Goal: Information Seeking & Learning: Learn about a topic

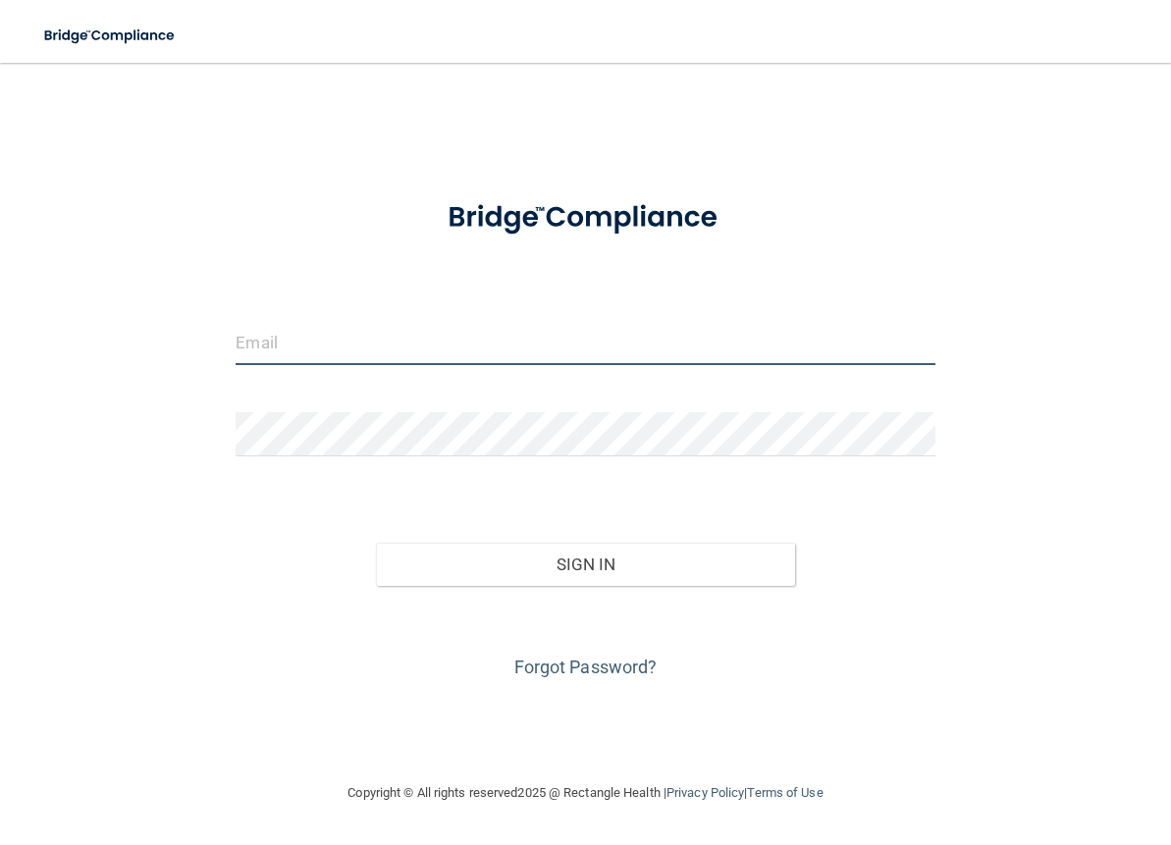
click at [346, 339] on input "email" at bounding box center [585, 343] width 699 height 44
type input "[PERSON_NAME][EMAIL_ADDRESS][PERSON_NAME][DOMAIN_NAME]"
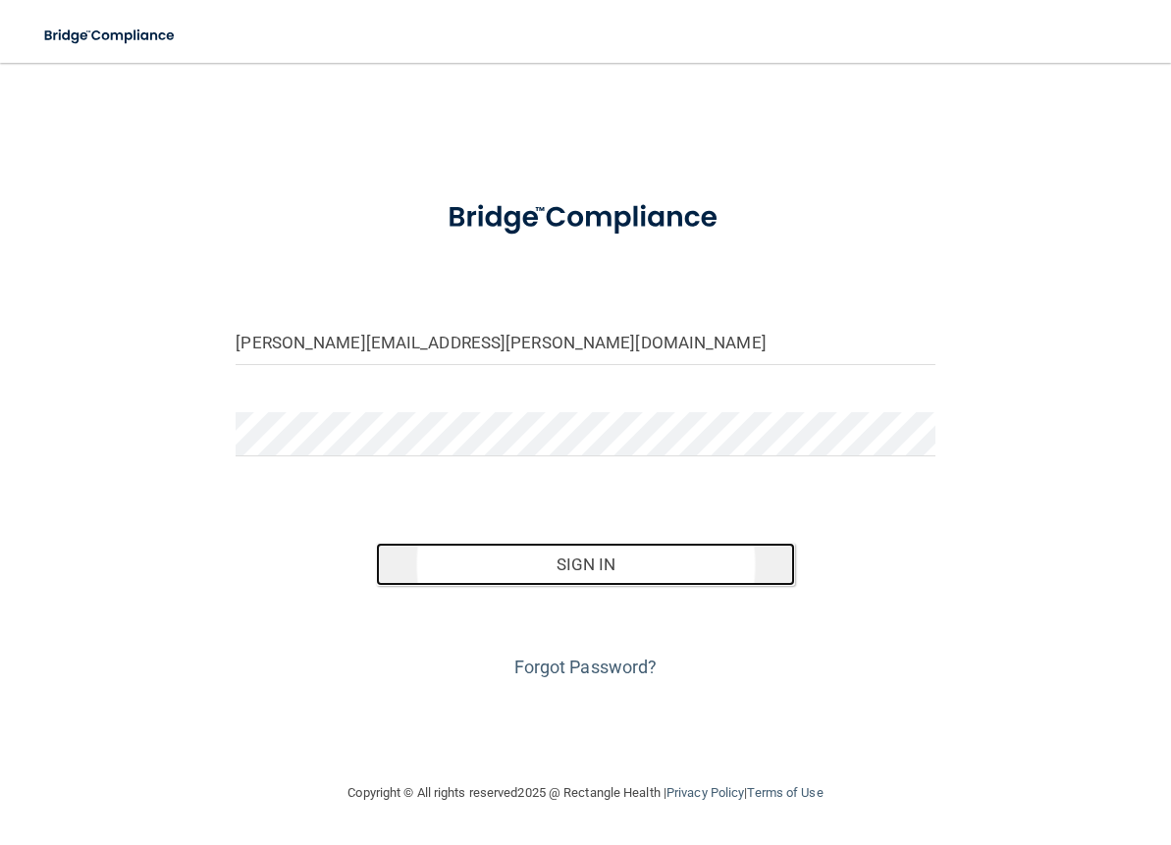
click at [621, 566] on button "Sign In" at bounding box center [585, 564] width 419 height 43
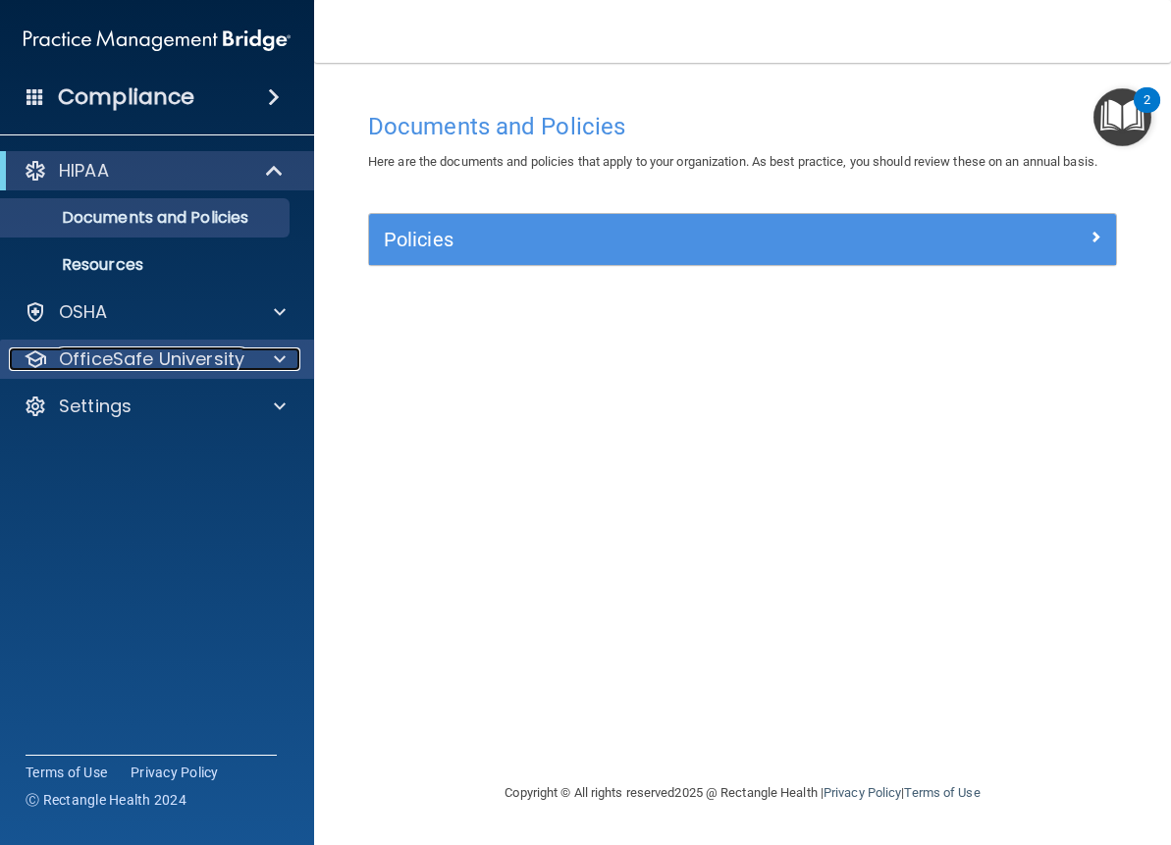
click at [122, 355] on p "OfficeSafe University" at bounding box center [151, 359] width 185 height 24
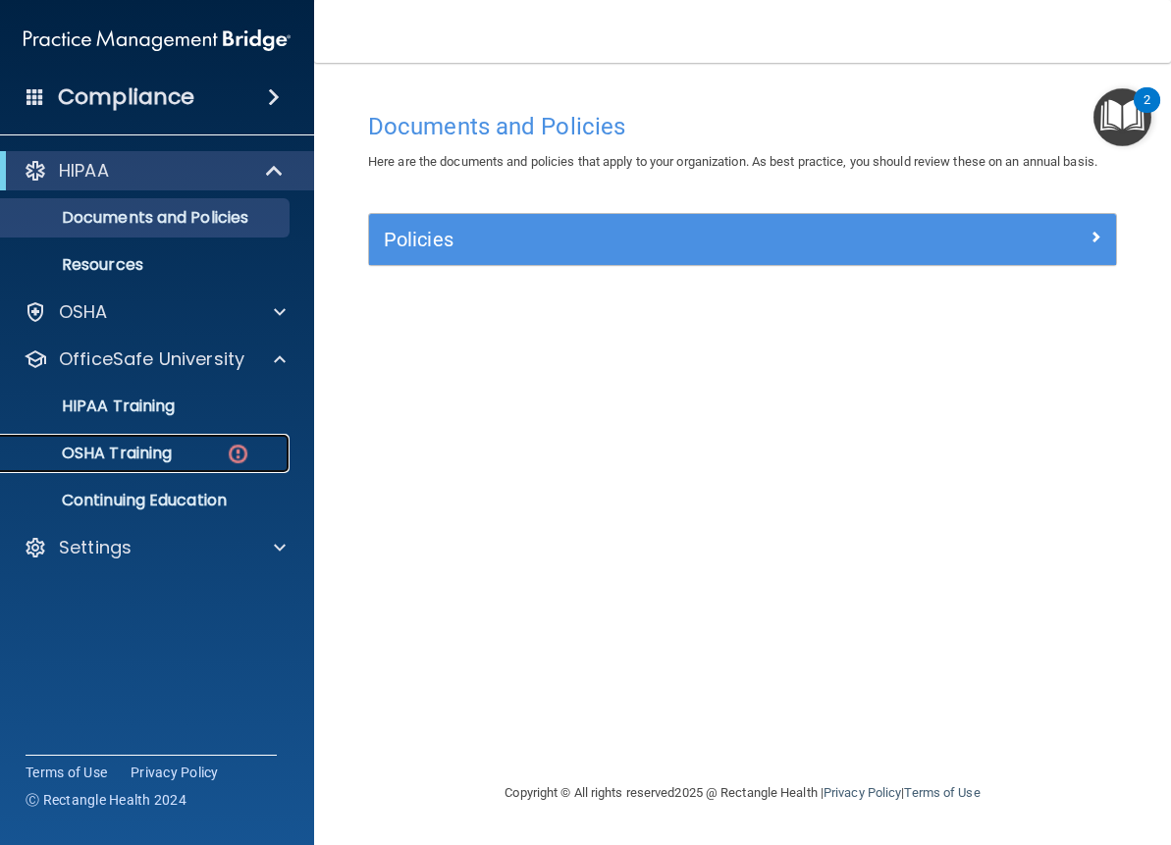
click at [137, 447] on p "OSHA Training" at bounding box center [92, 454] width 159 height 20
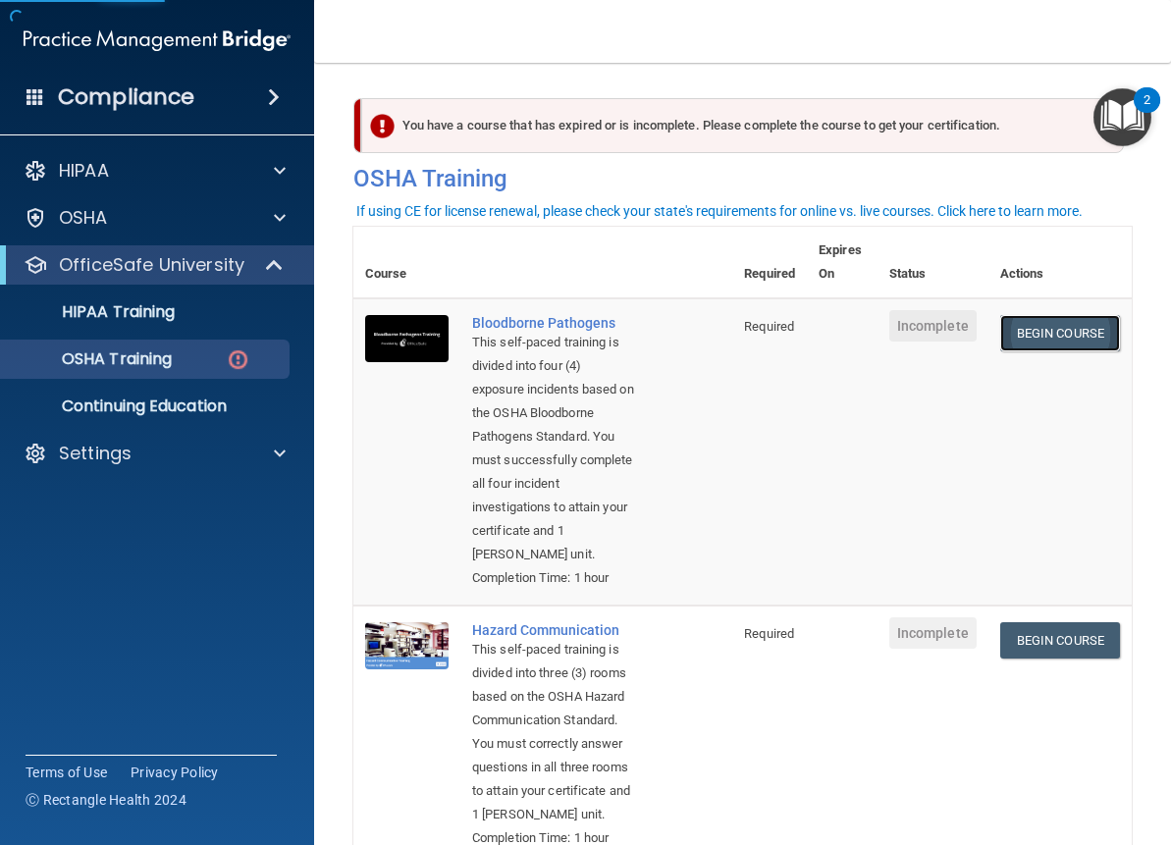
click at [1028, 331] on link "Begin Course" at bounding box center [1060, 333] width 120 height 36
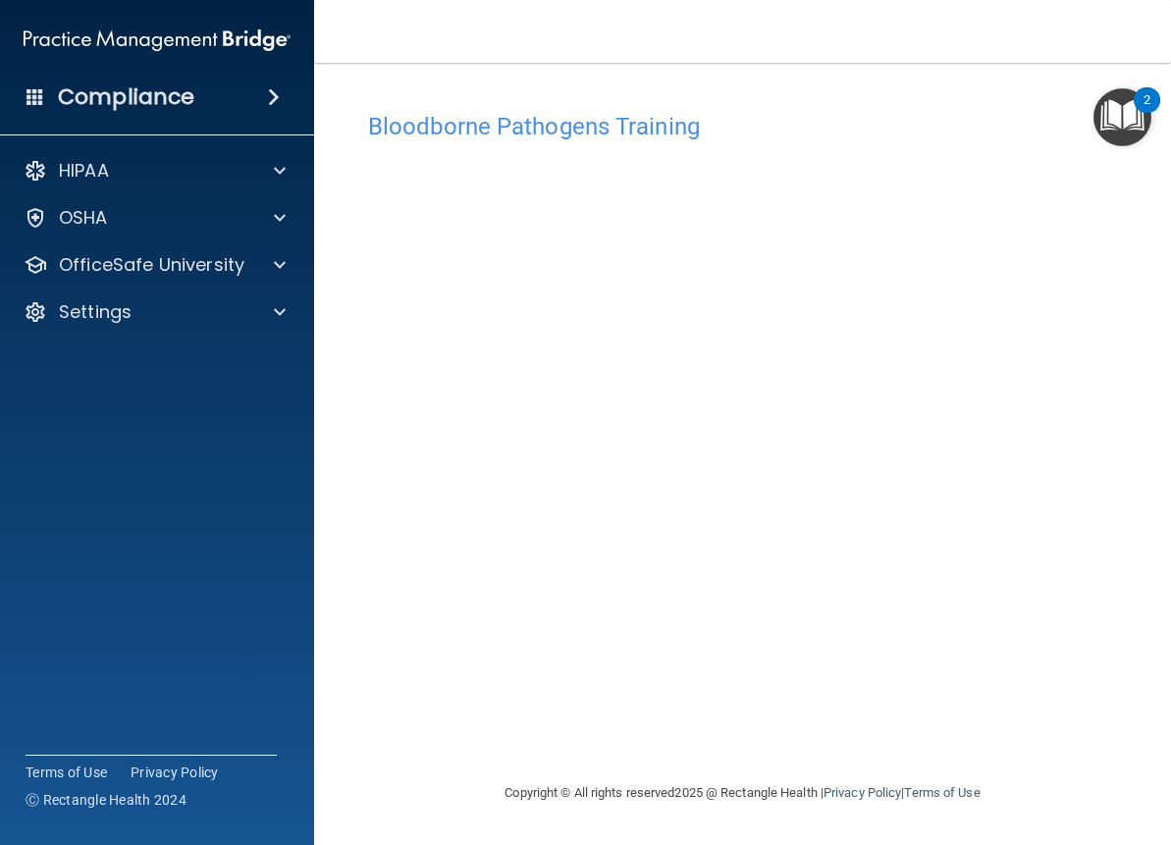
click at [754, 135] on h4 "Bloodborne Pathogens Training" at bounding box center [742, 127] width 749 height 26
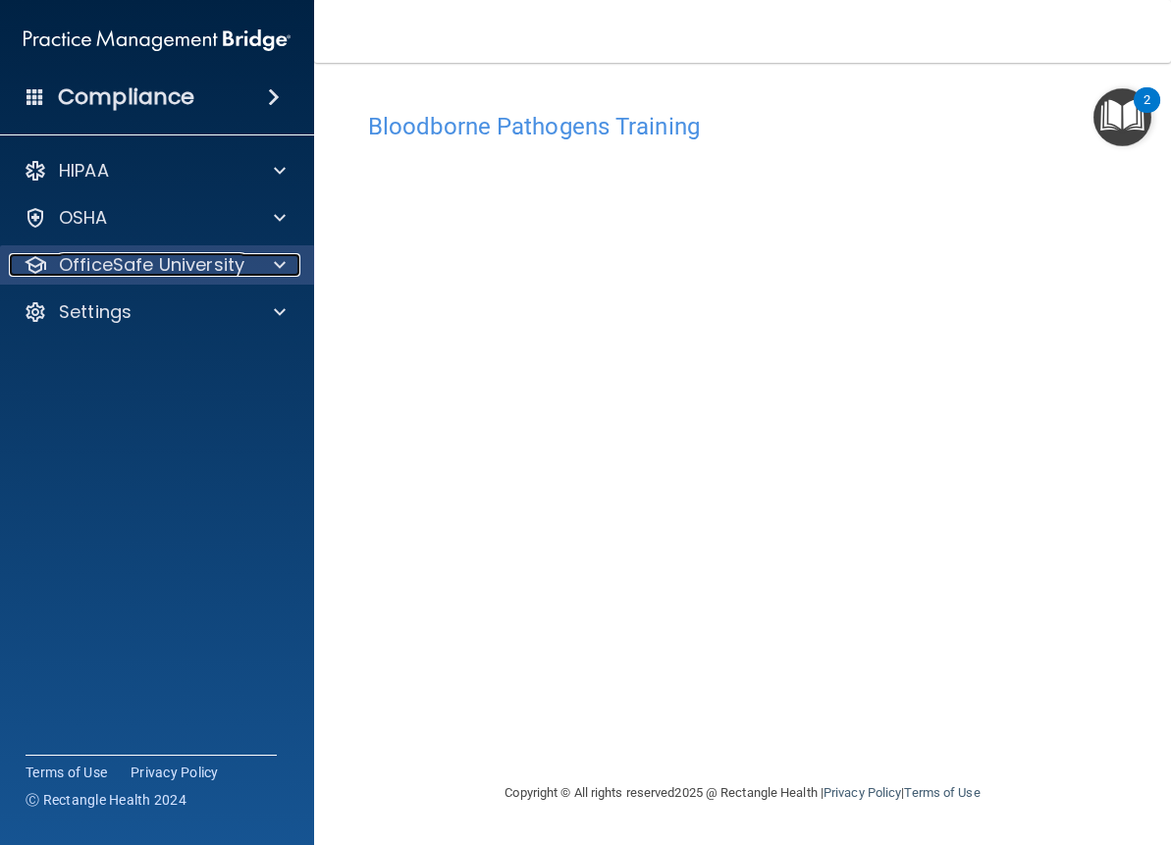
click at [209, 263] on p "OfficeSafe University" at bounding box center [151, 265] width 185 height 24
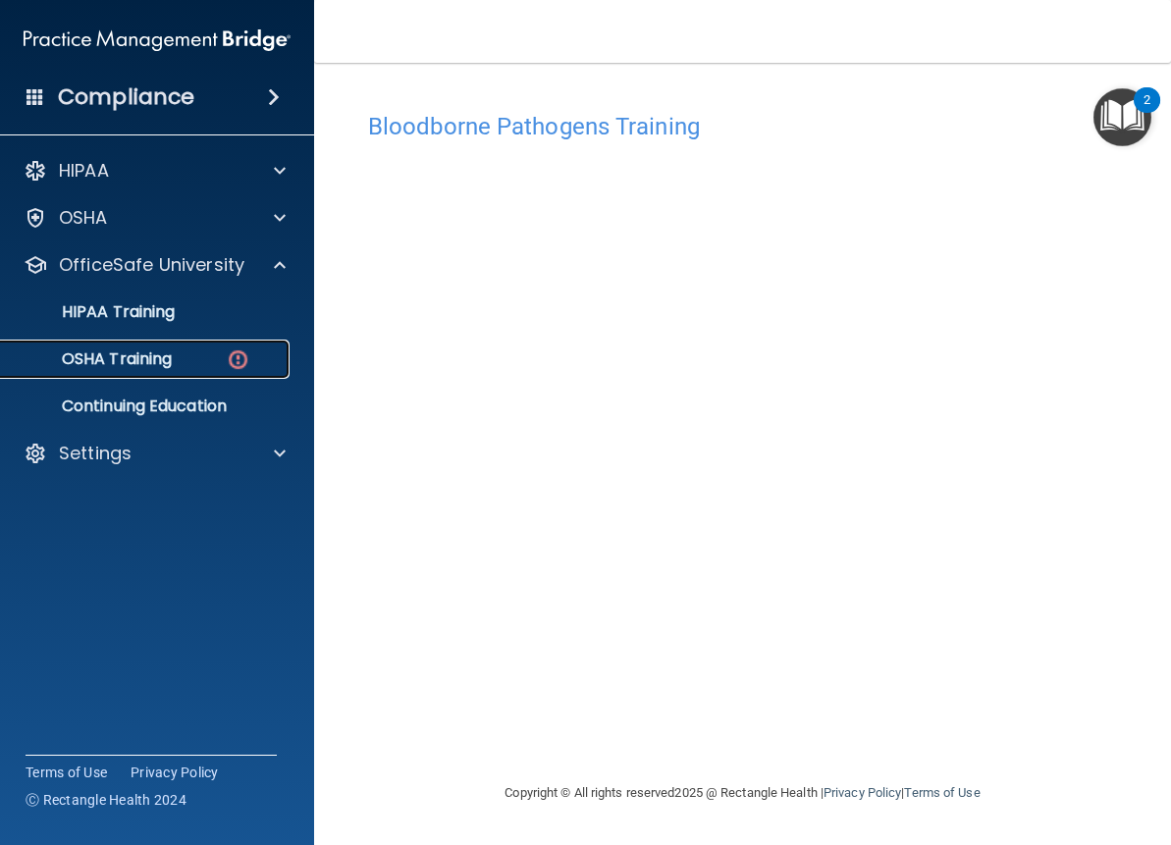
click at [171, 355] on p "OSHA Training" at bounding box center [92, 359] width 159 height 20
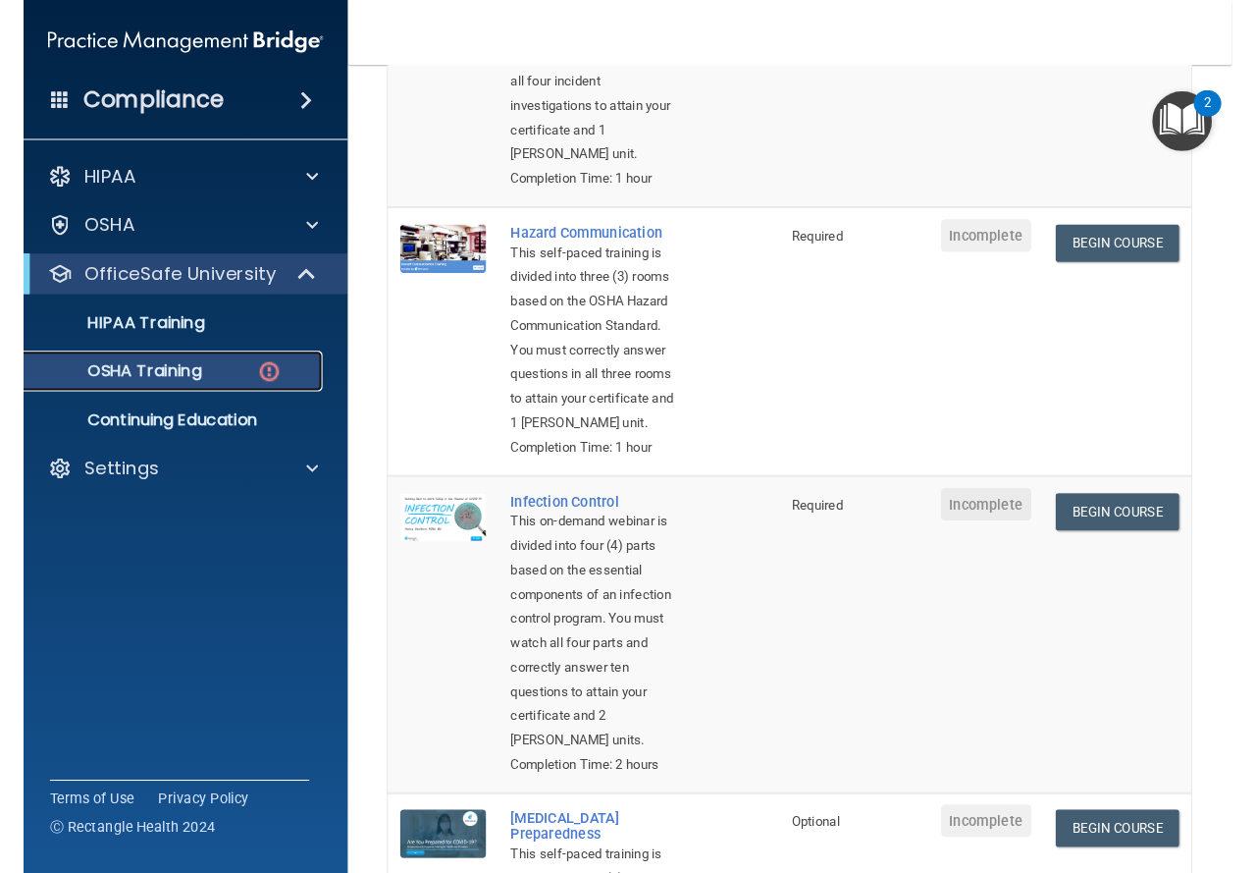
scroll to position [543, 0]
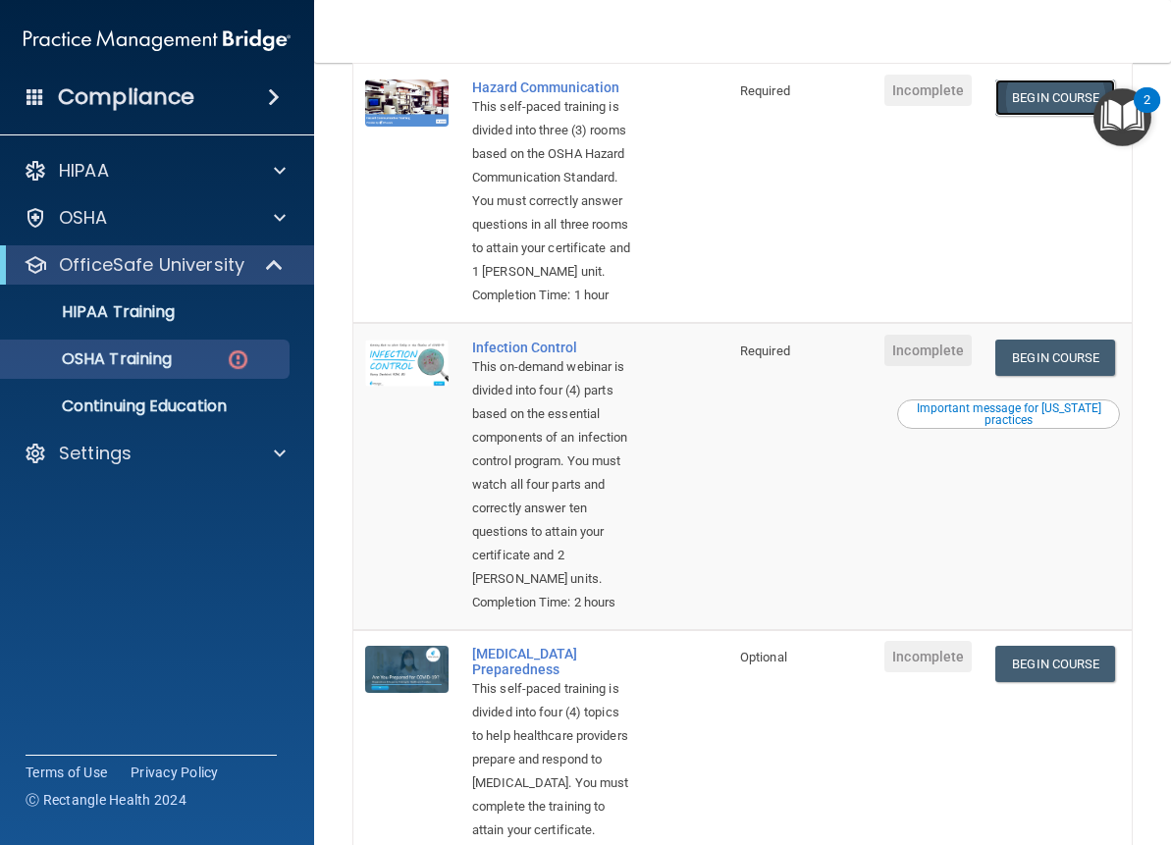
click at [1082, 116] on link "Begin Course" at bounding box center [1055, 97] width 120 height 36
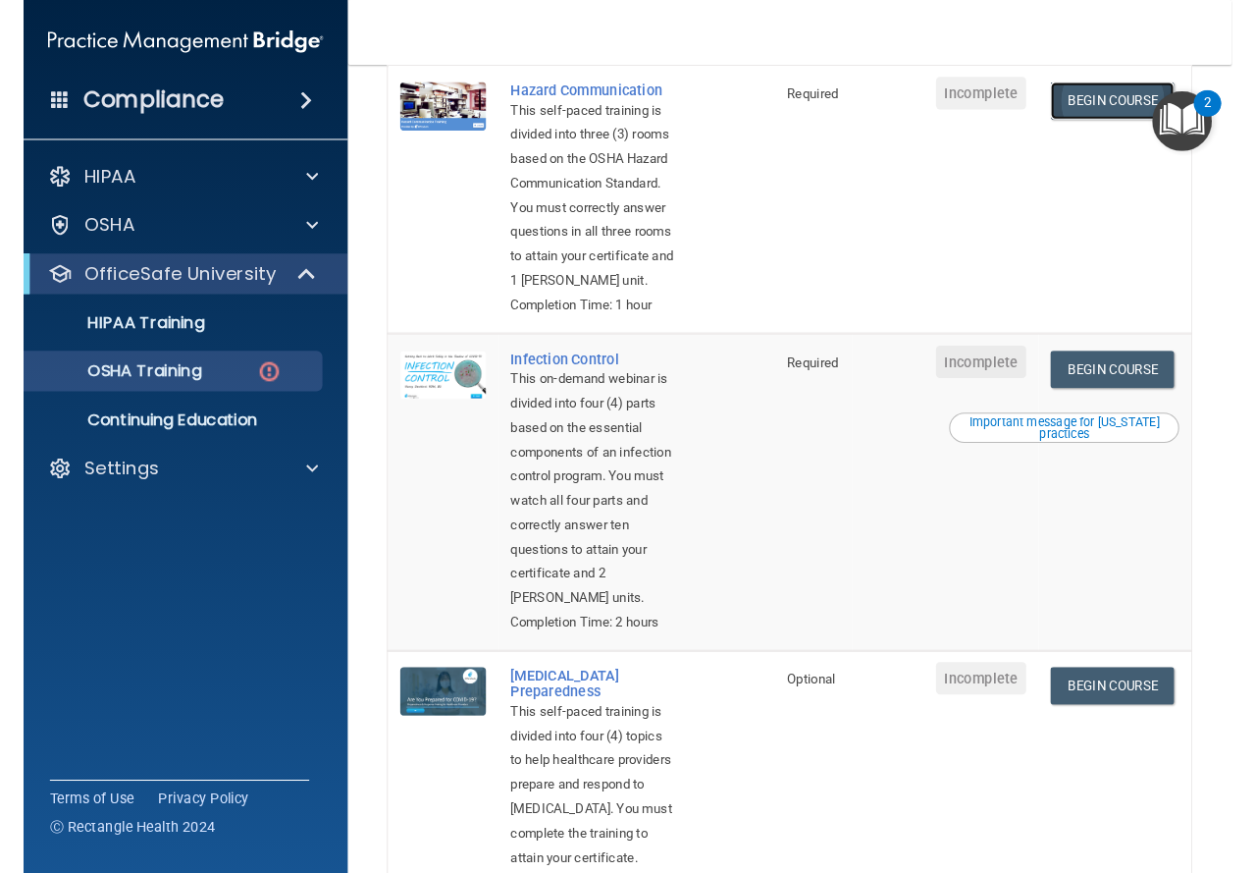
scroll to position [453, 0]
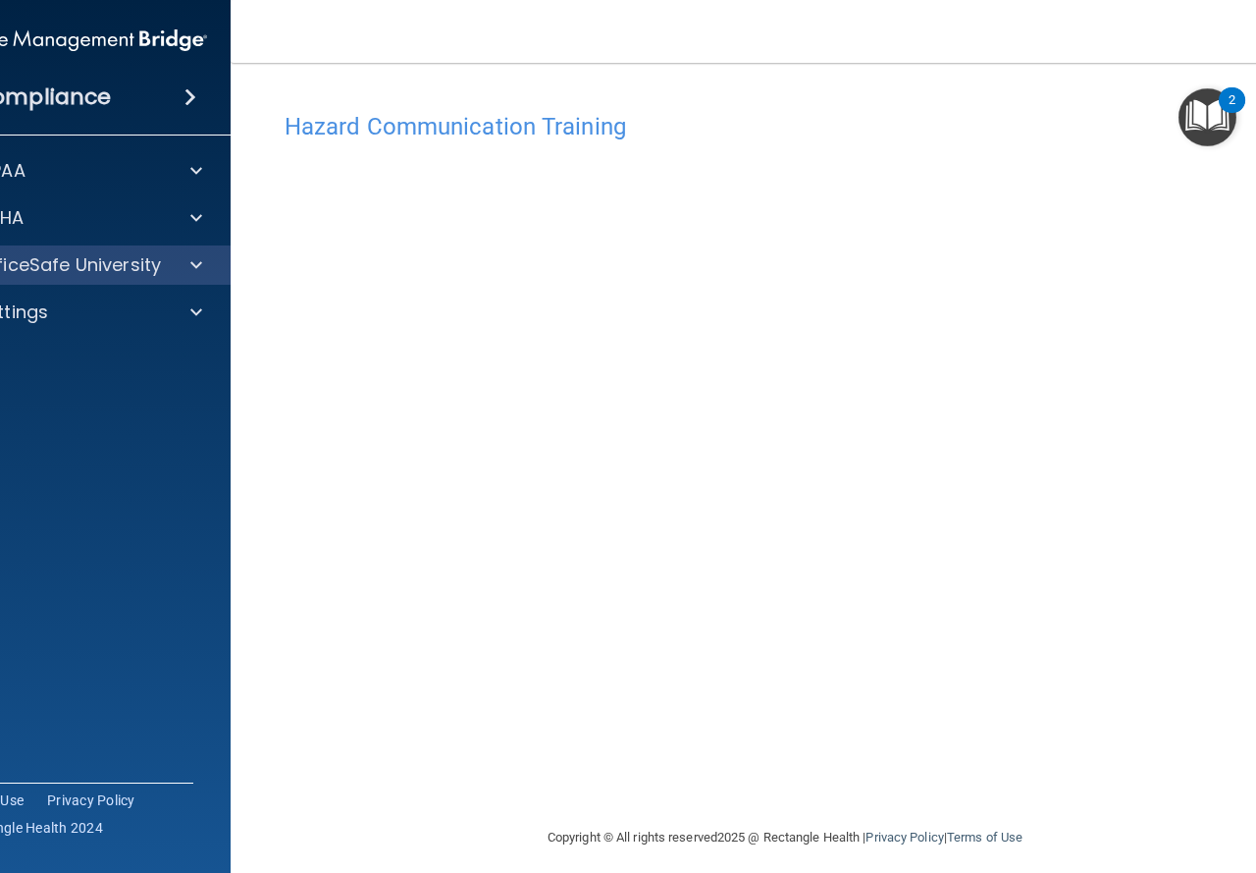
click at [146, 250] on div "OfficeSafe University" at bounding box center [74, 264] width 315 height 39
click at [190, 273] on span at bounding box center [196, 265] width 12 height 24
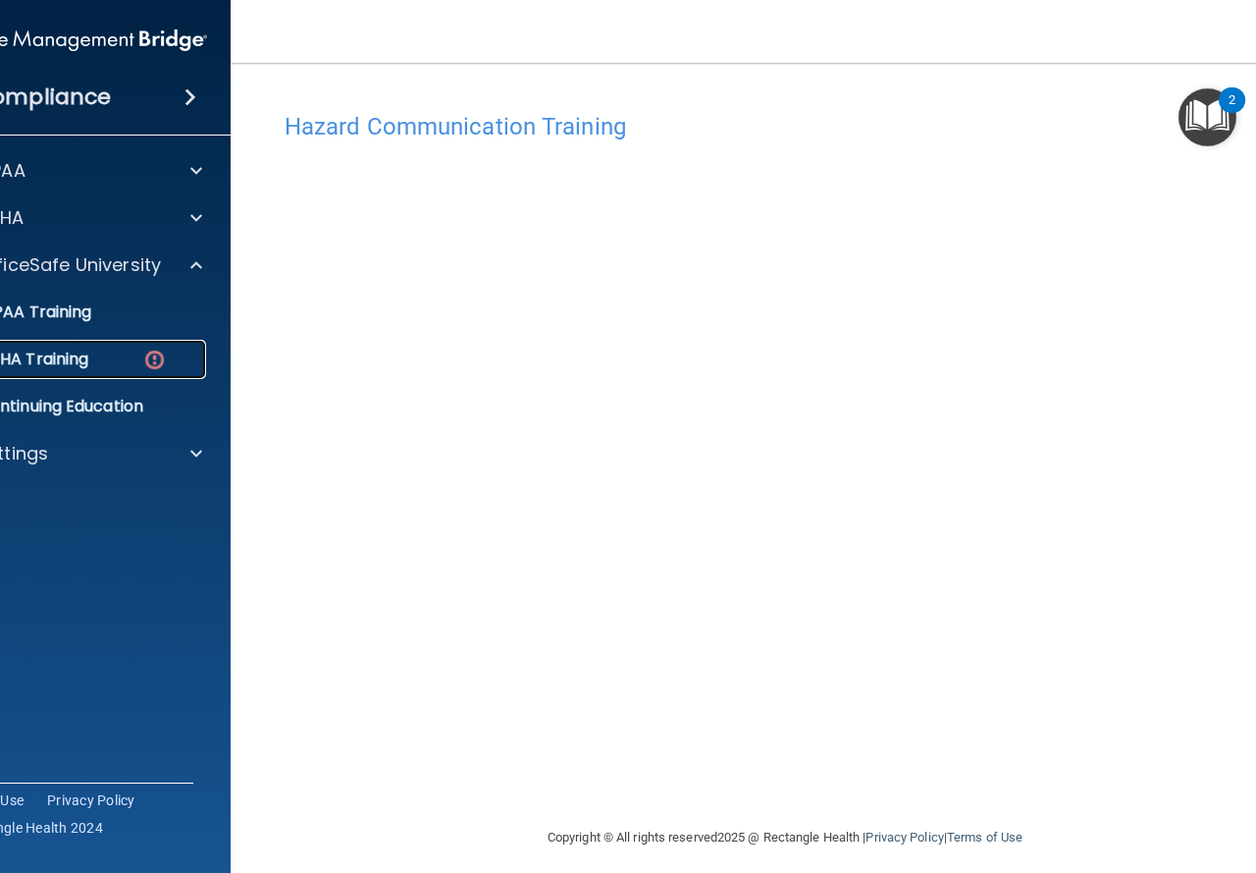
click at [54, 359] on p "OSHA Training" at bounding box center [8, 359] width 159 height 20
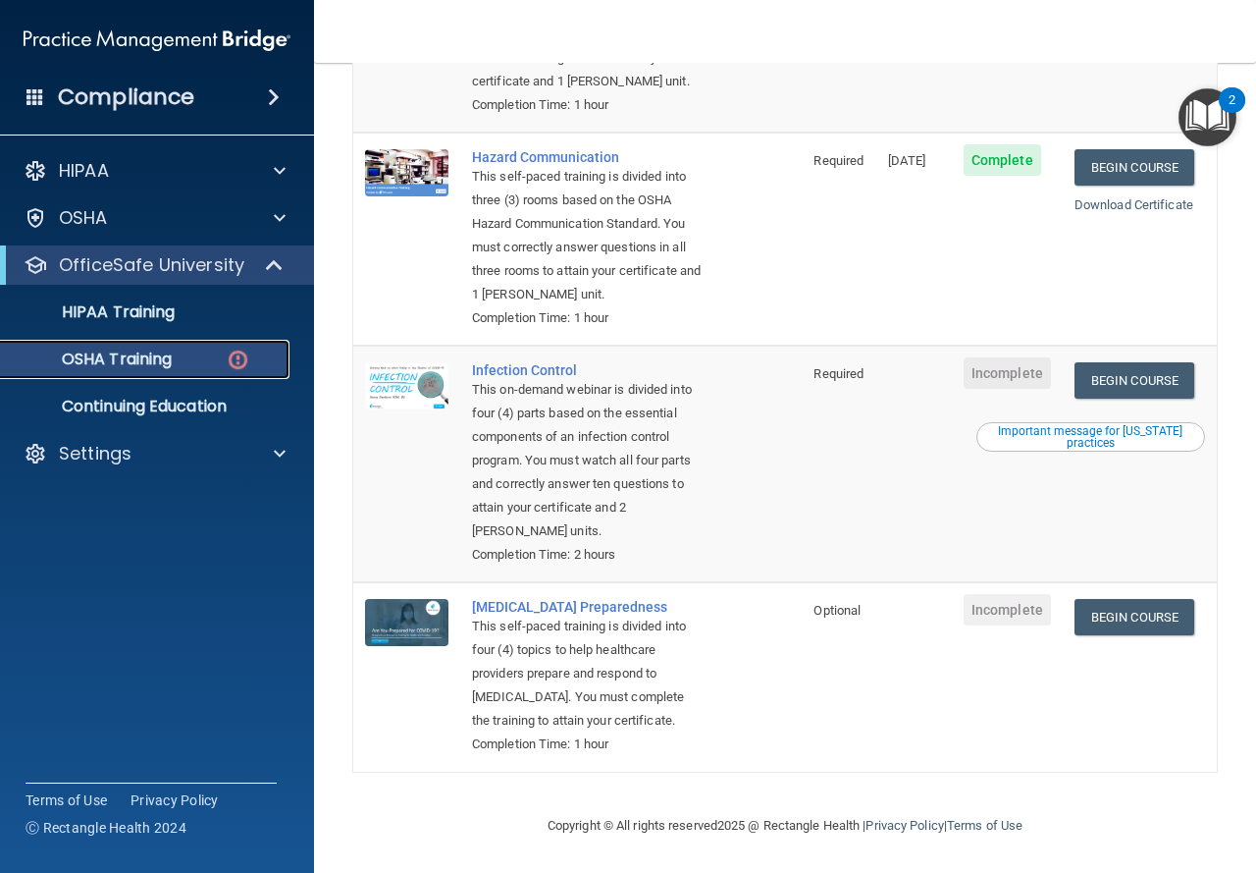
scroll to position [402, 0]
click at [1099, 394] on link "Begin Course" at bounding box center [1135, 380] width 120 height 36
click at [189, 357] on div "OSHA Training" at bounding box center [147, 359] width 268 height 20
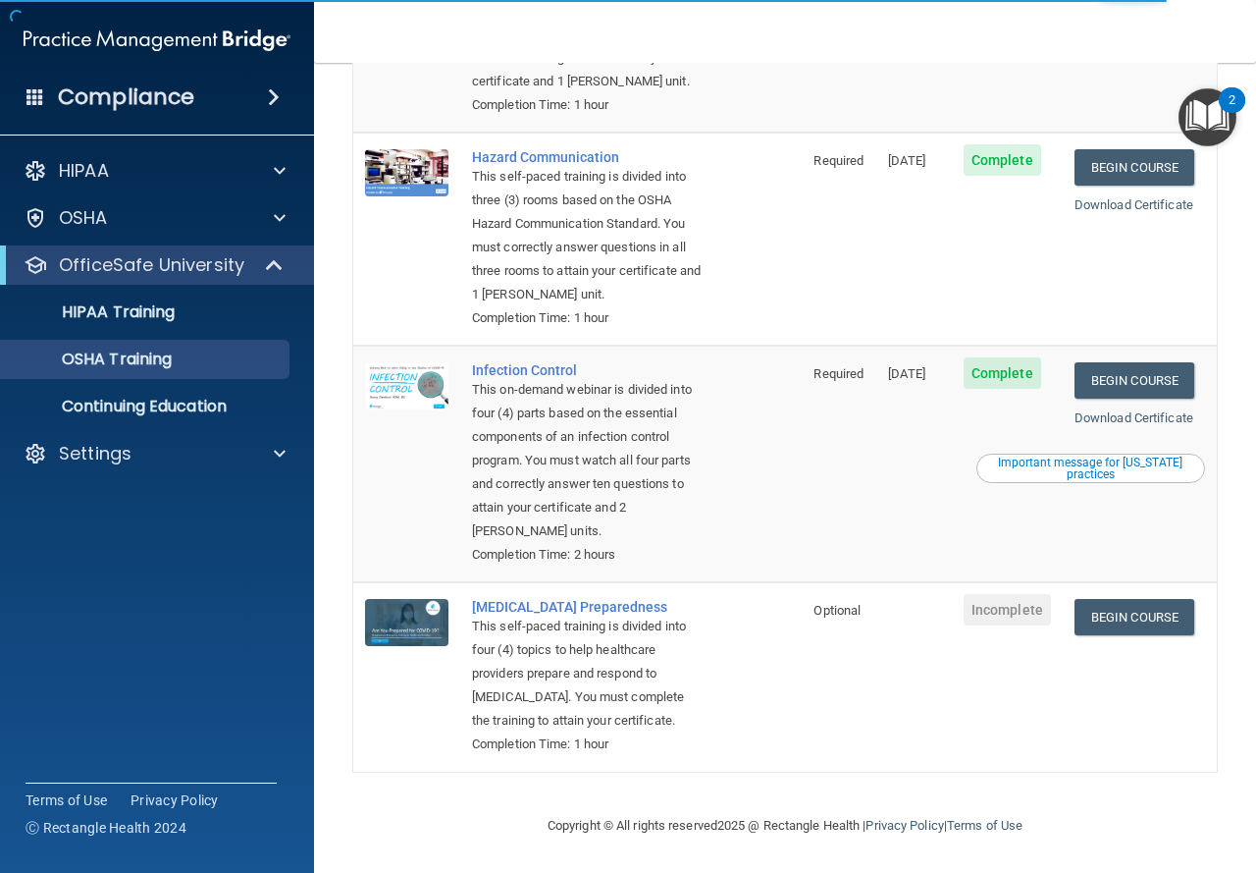
scroll to position [398, 0]
click at [1145, 599] on link "Begin Course" at bounding box center [1135, 617] width 120 height 36
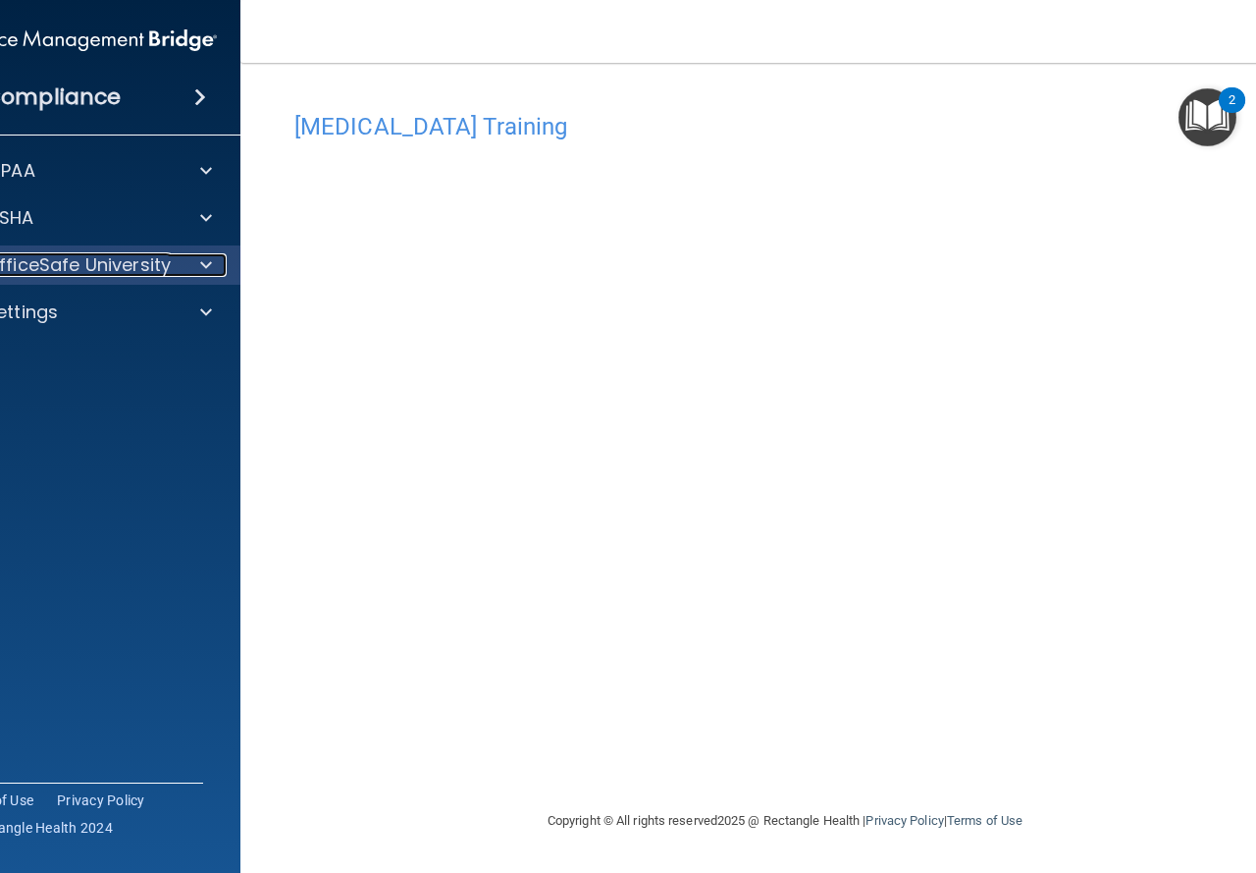
click at [125, 268] on p "OfficeSafe University" at bounding box center [77, 265] width 185 height 24
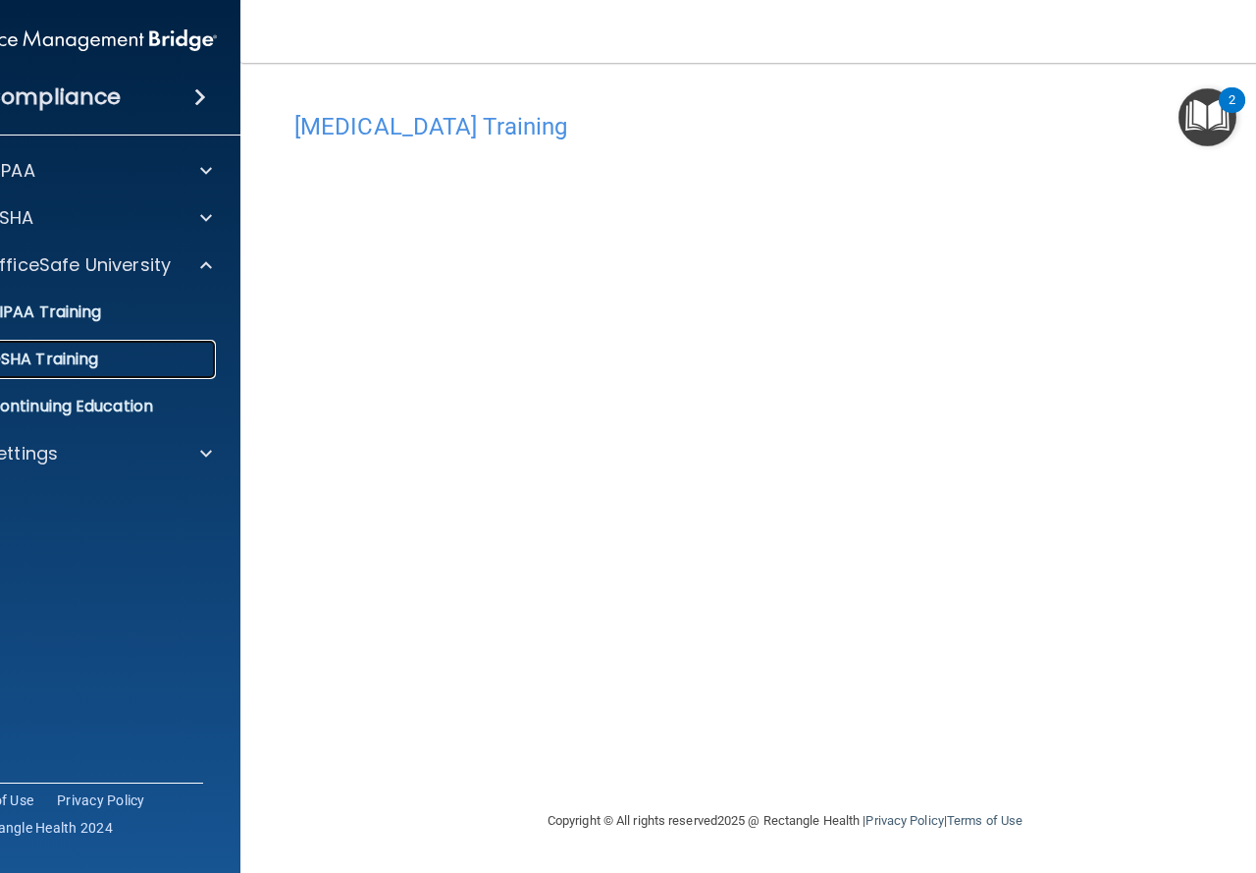
click at [97, 354] on p "OSHA Training" at bounding box center [18, 359] width 159 height 20
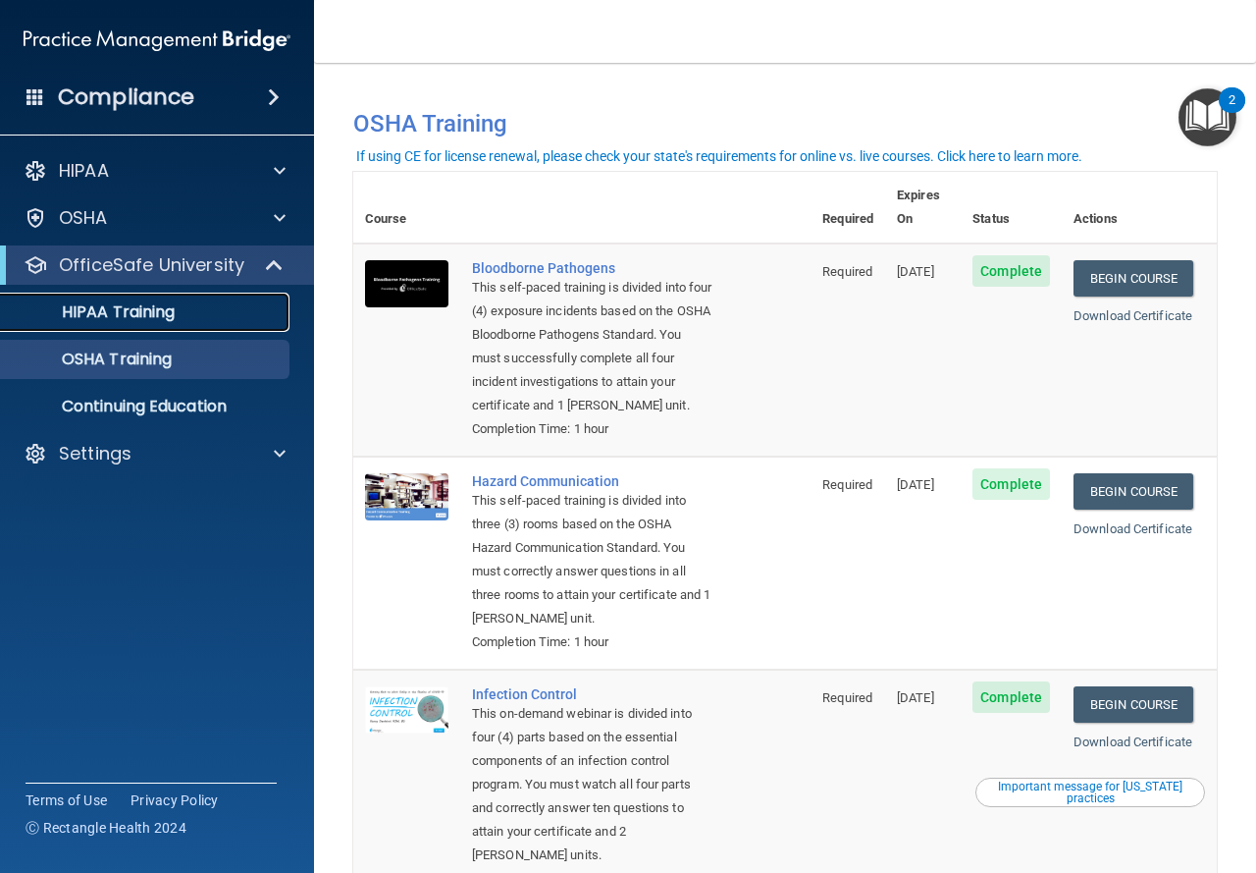
click at [118, 324] on link "HIPAA Training" at bounding box center [134, 311] width 309 height 39
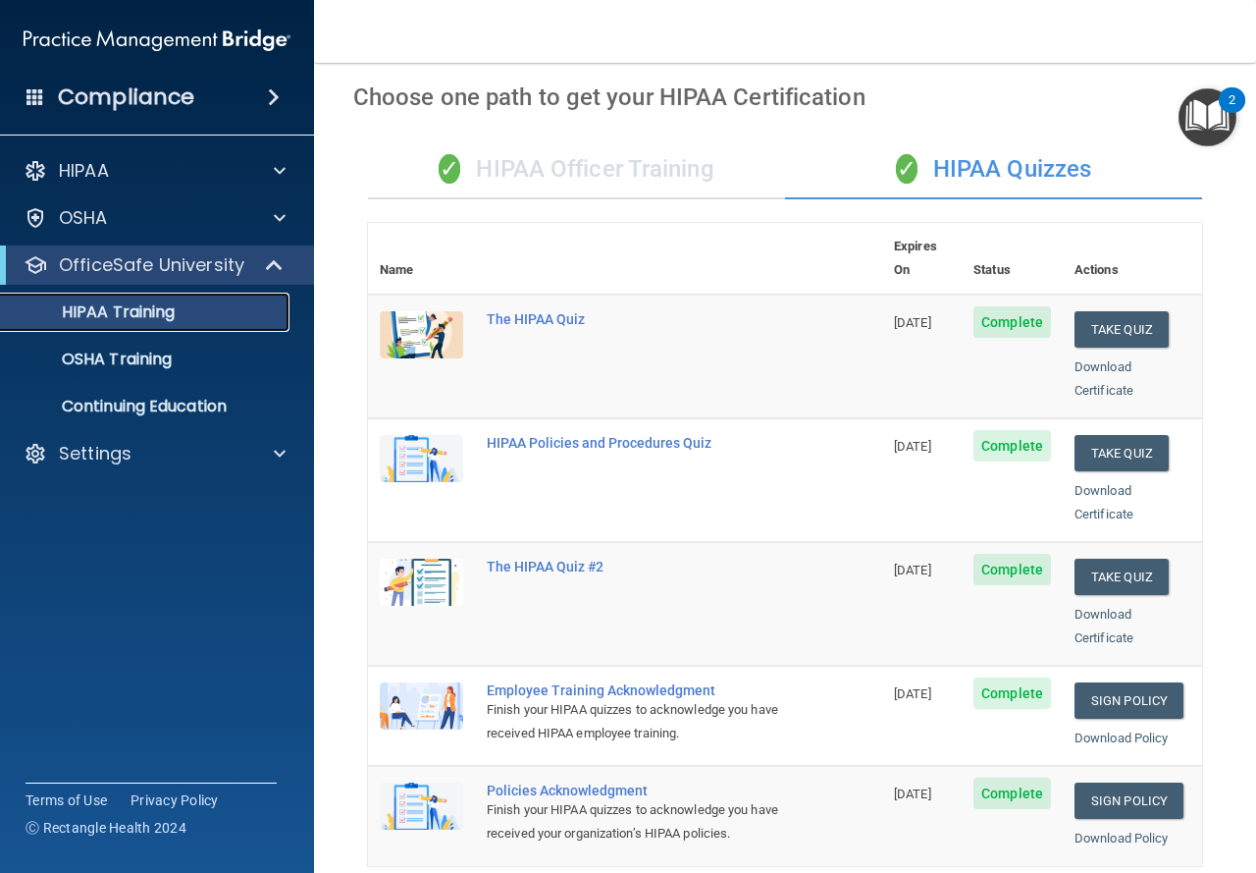
scroll to position [69, 0]
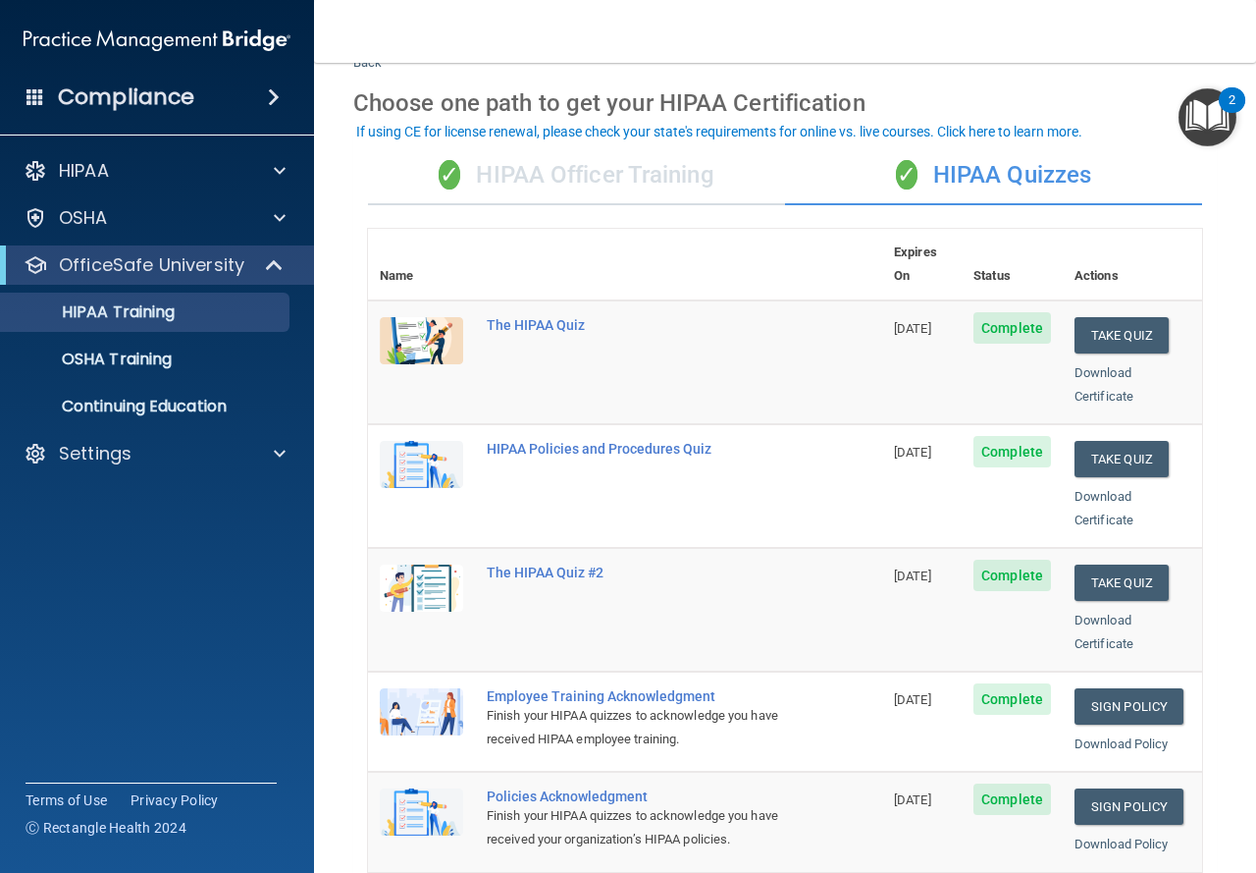
click at [601, 158] on div "✓ HIPAA Officer Training" at bounding box center [576, 175] width 417 height 59
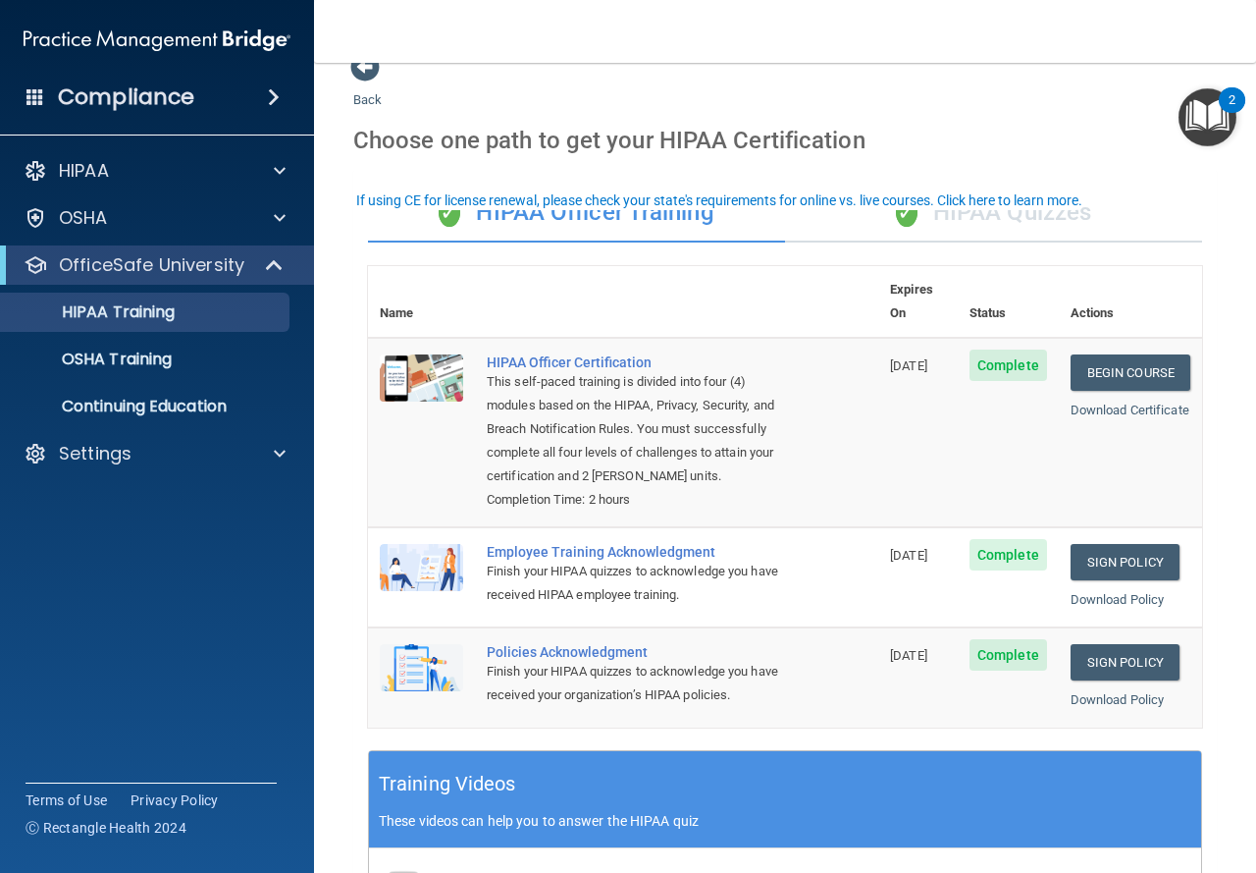
scroll to position [0, 0]
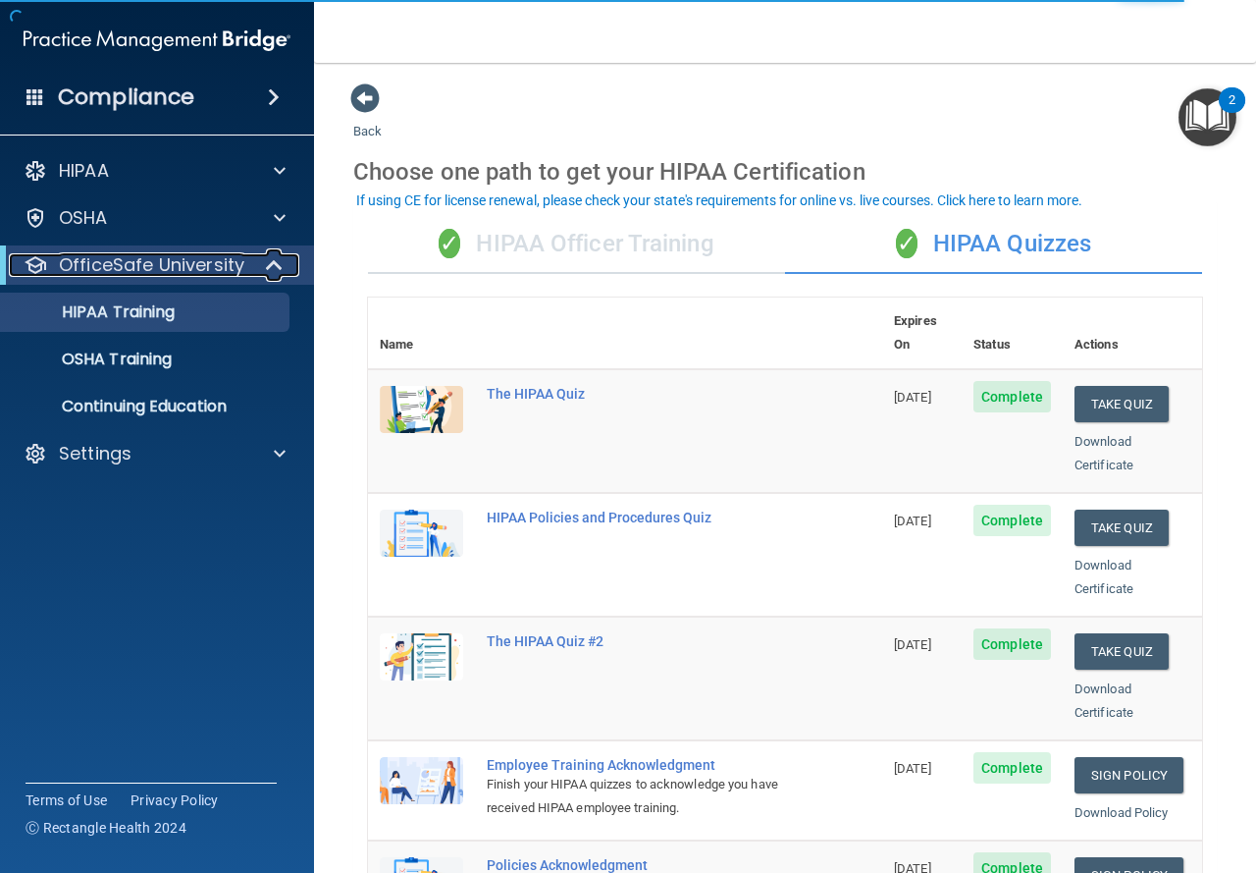
click at [280, 254] on span at bounding box center [276, 265] width 17 height 24
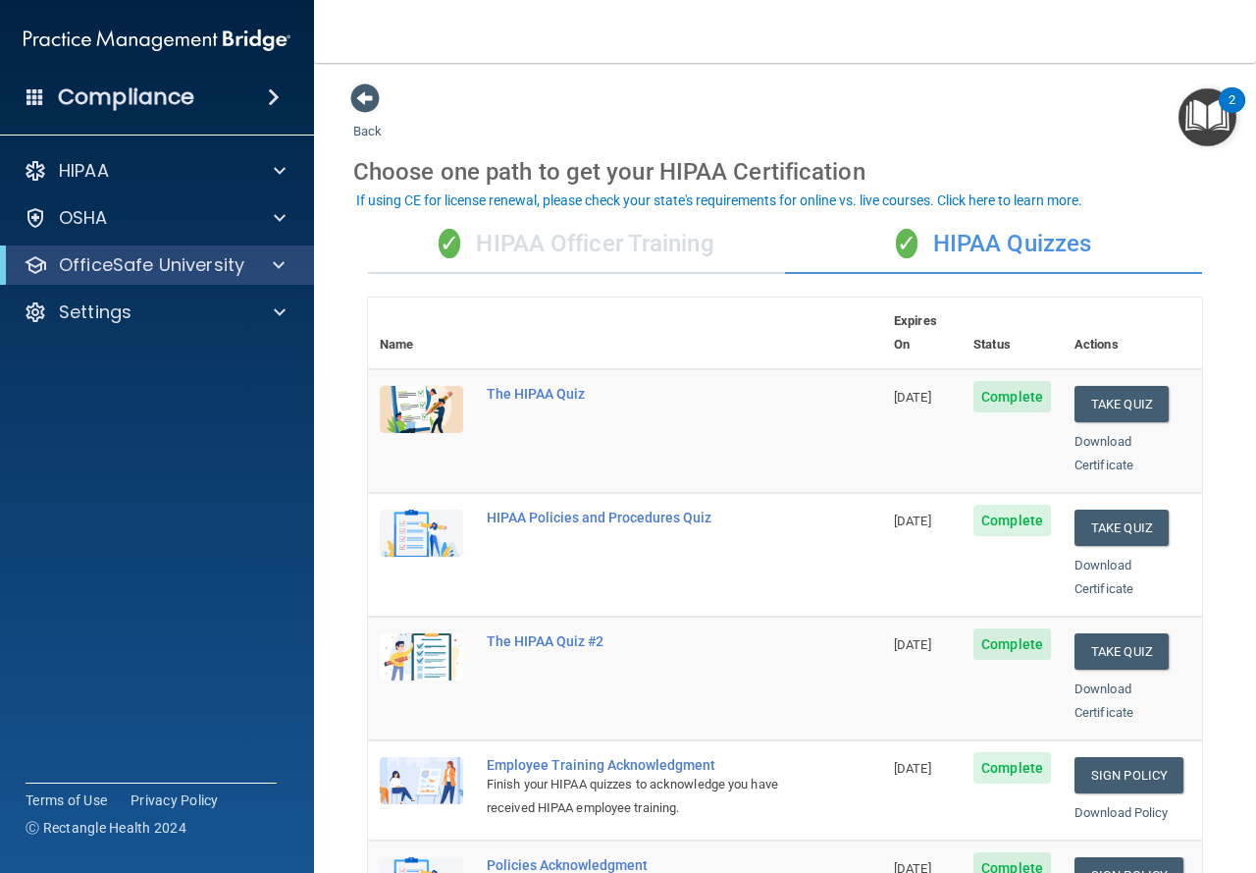
click at [677, 229] on div "✓ HIPAA Officer Training" at bounding box center [576, 244] width 417 height 59
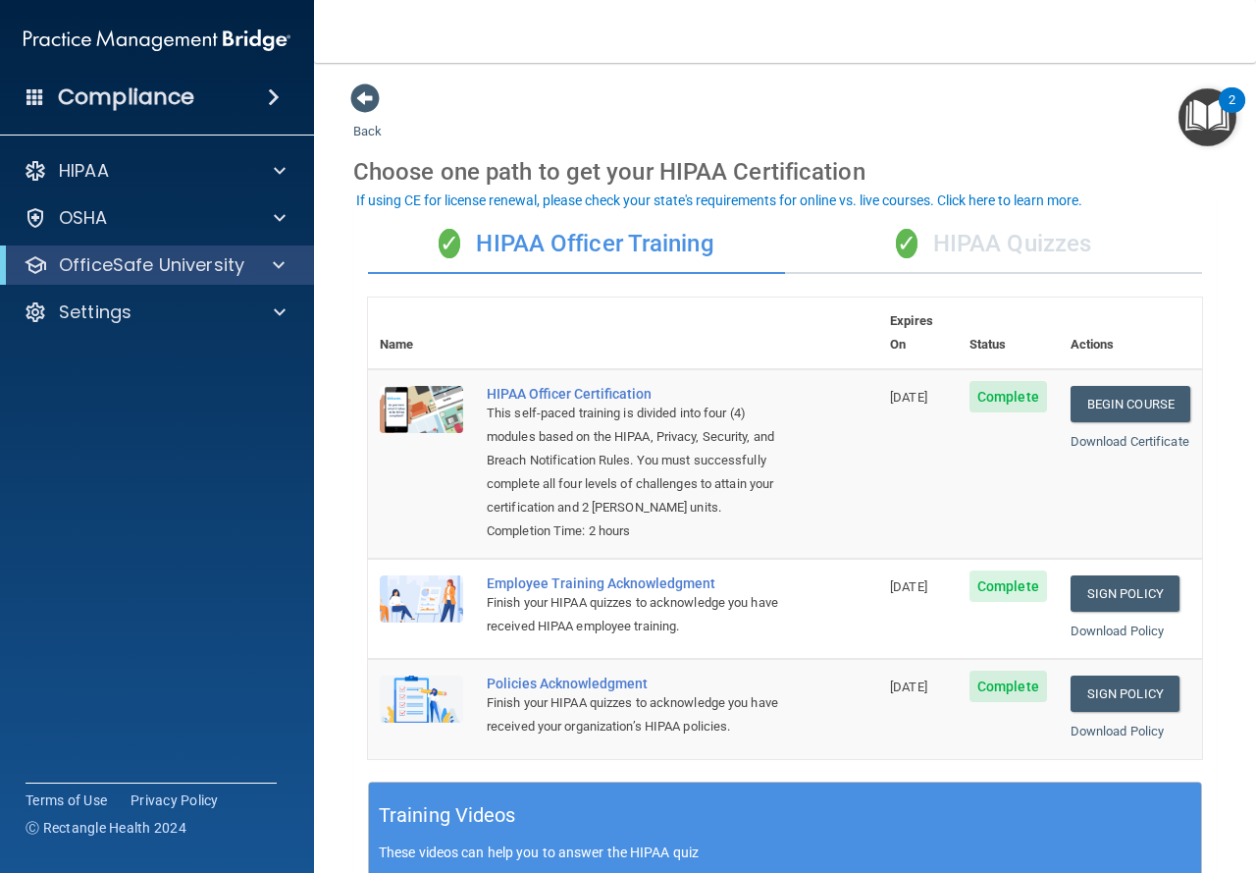
click at [968, 248] on div "✓ HIPAA Quizzes" at bounding box center [993, 244] width 417 height 59
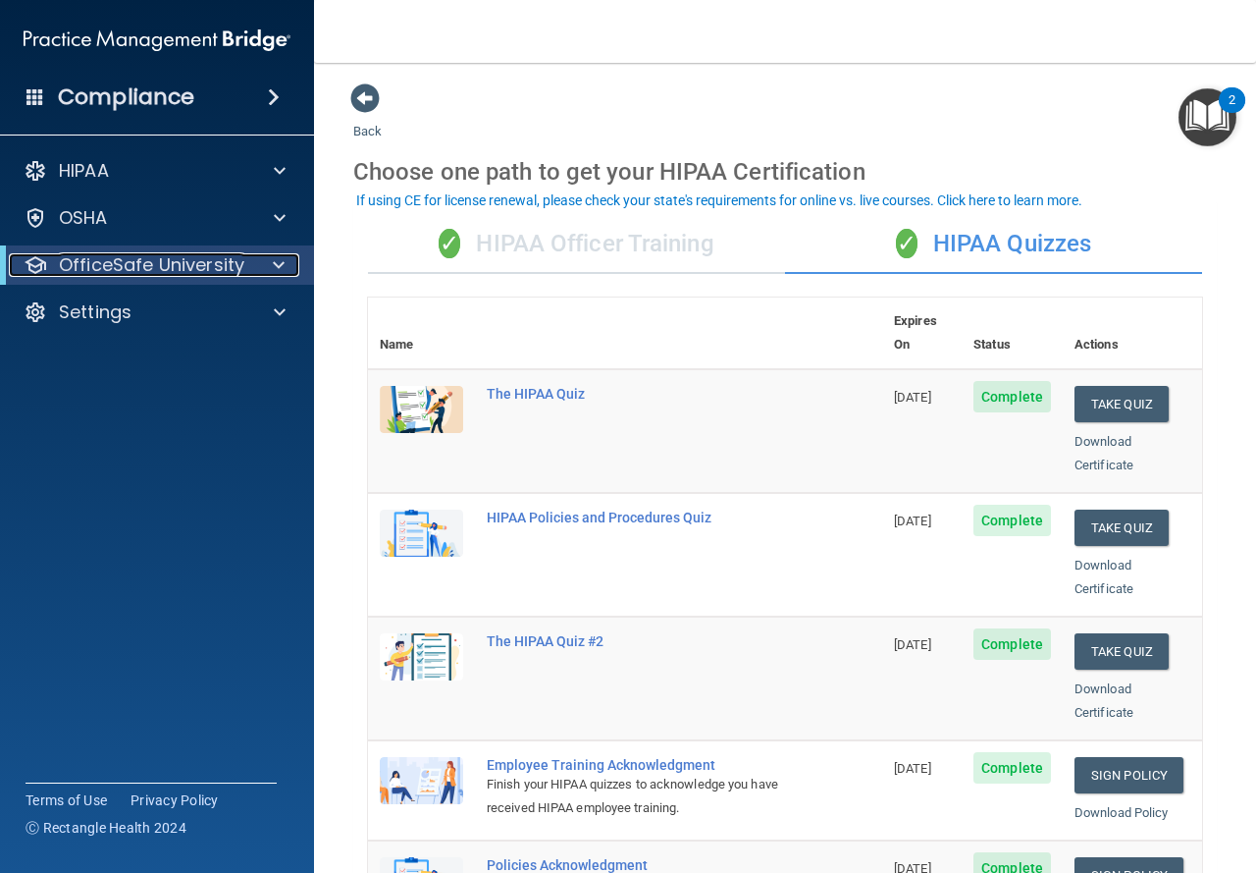
click at [290, 271] on div at bounding box center [275, 265] width 48 height 24
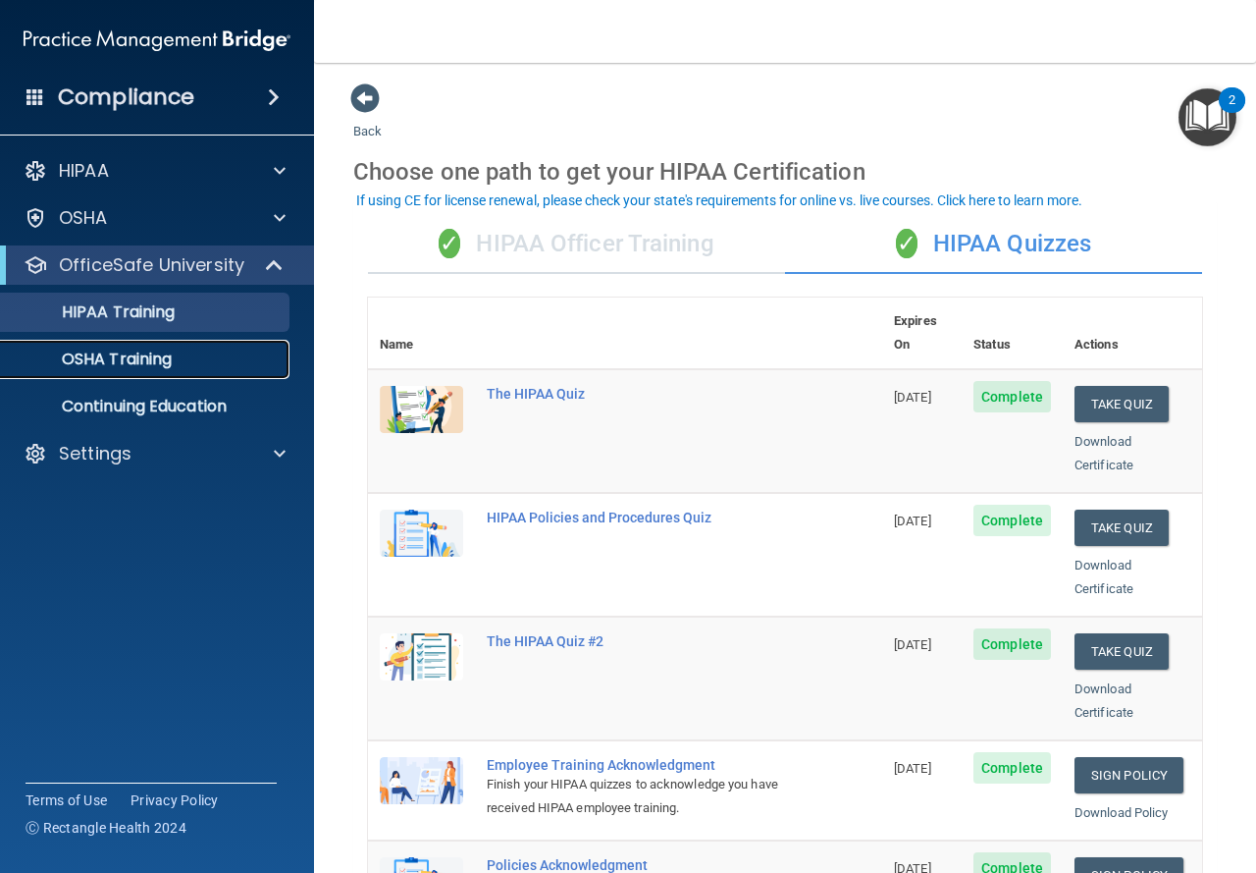
click at [146, 358] on p "OSHA Training" at bounding box center [92, 359] width 159 height 20
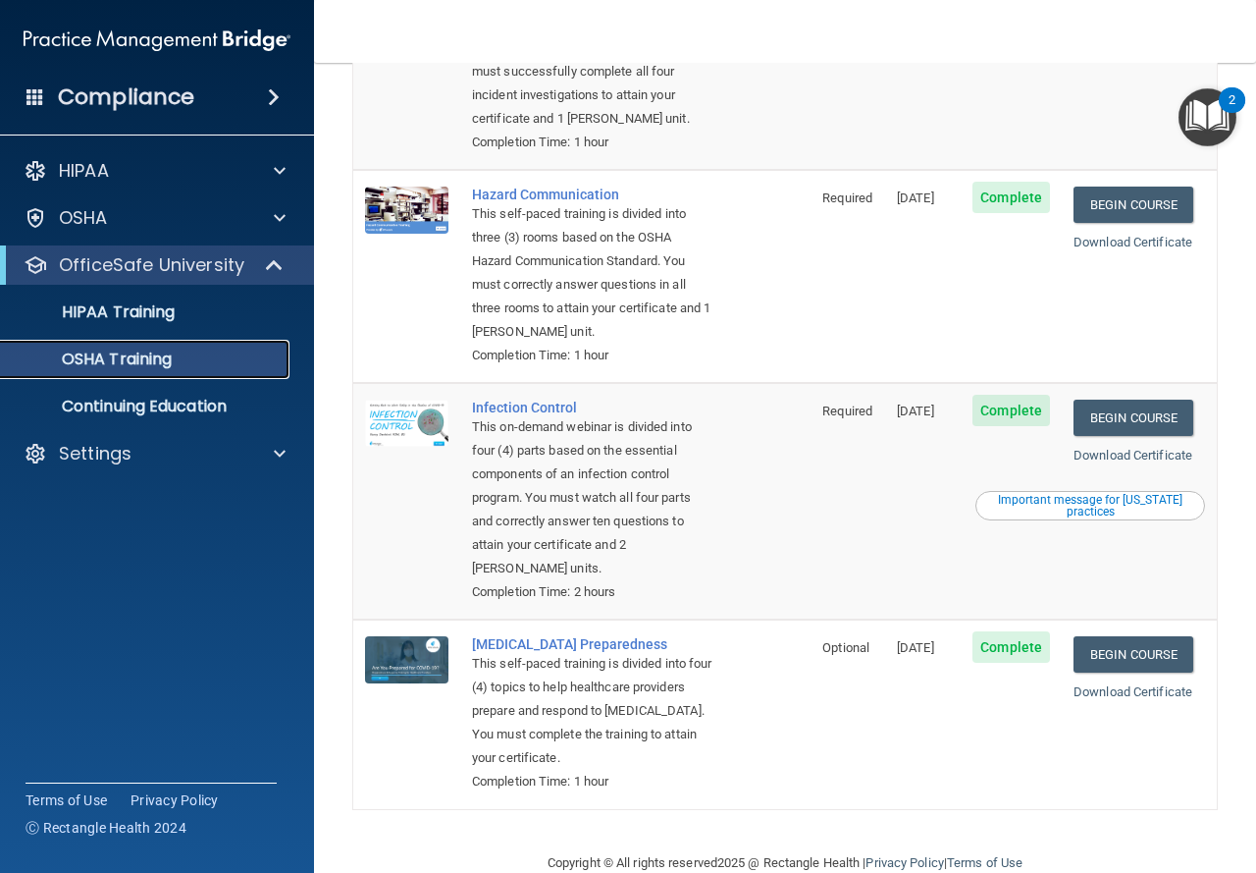
scroll to position [329, 0]
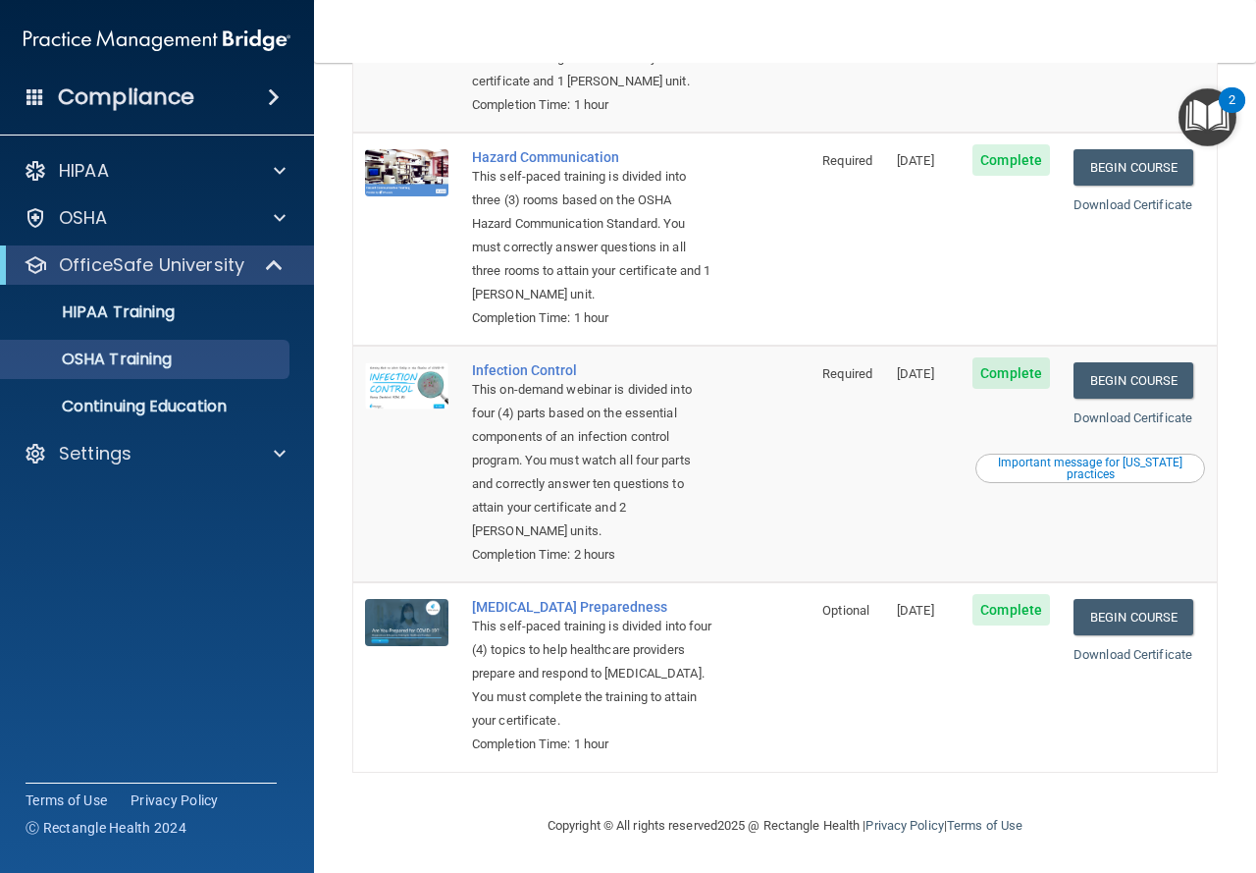
click at [1088, 456] on div "Important message for [US_STATE] practices" at bounding box center [1091, 468] width 224 height 24
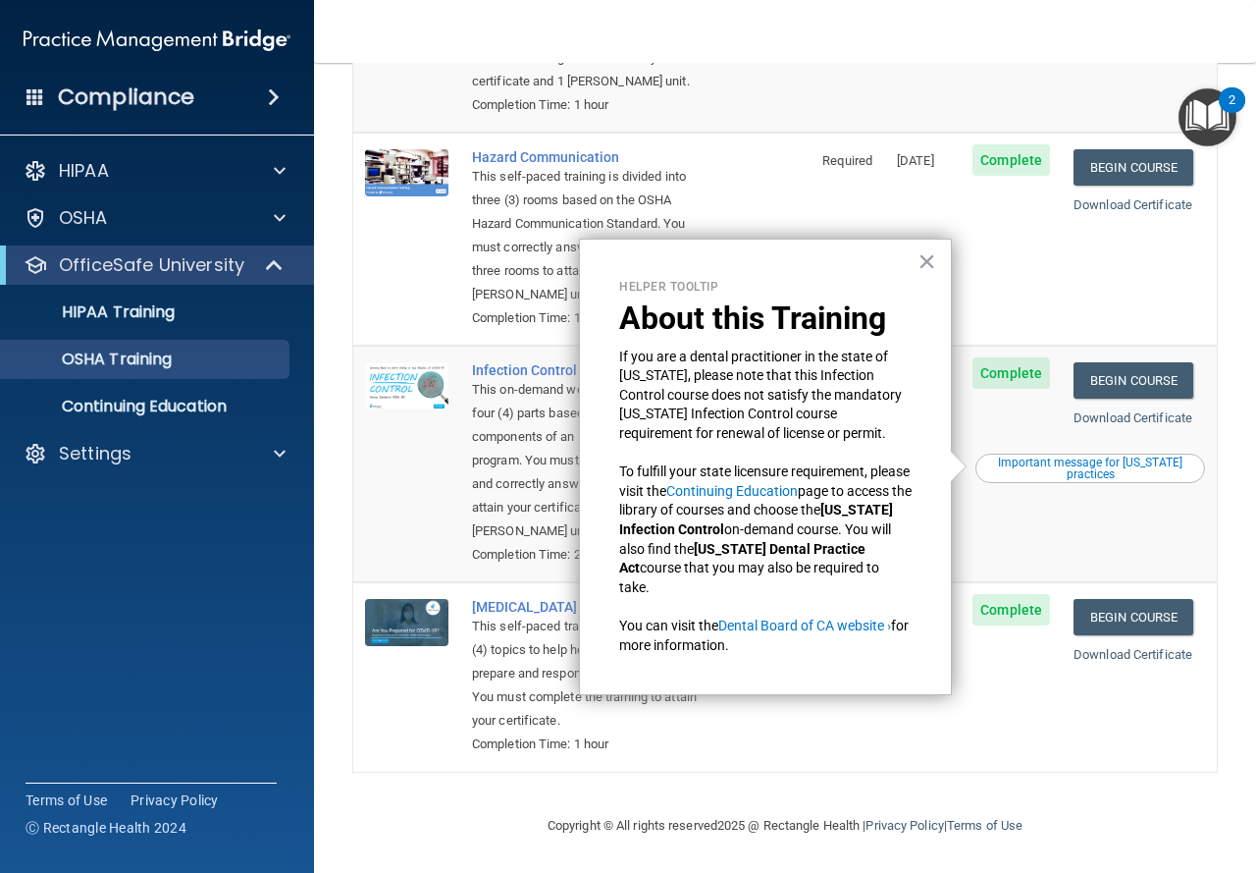
click at [885, 98] on td "[DATE]" at bounding box center [923, 26] width 76 height 213
click at [931, 262] on button "×" at bounding box center [927, 260] width 19 height 31
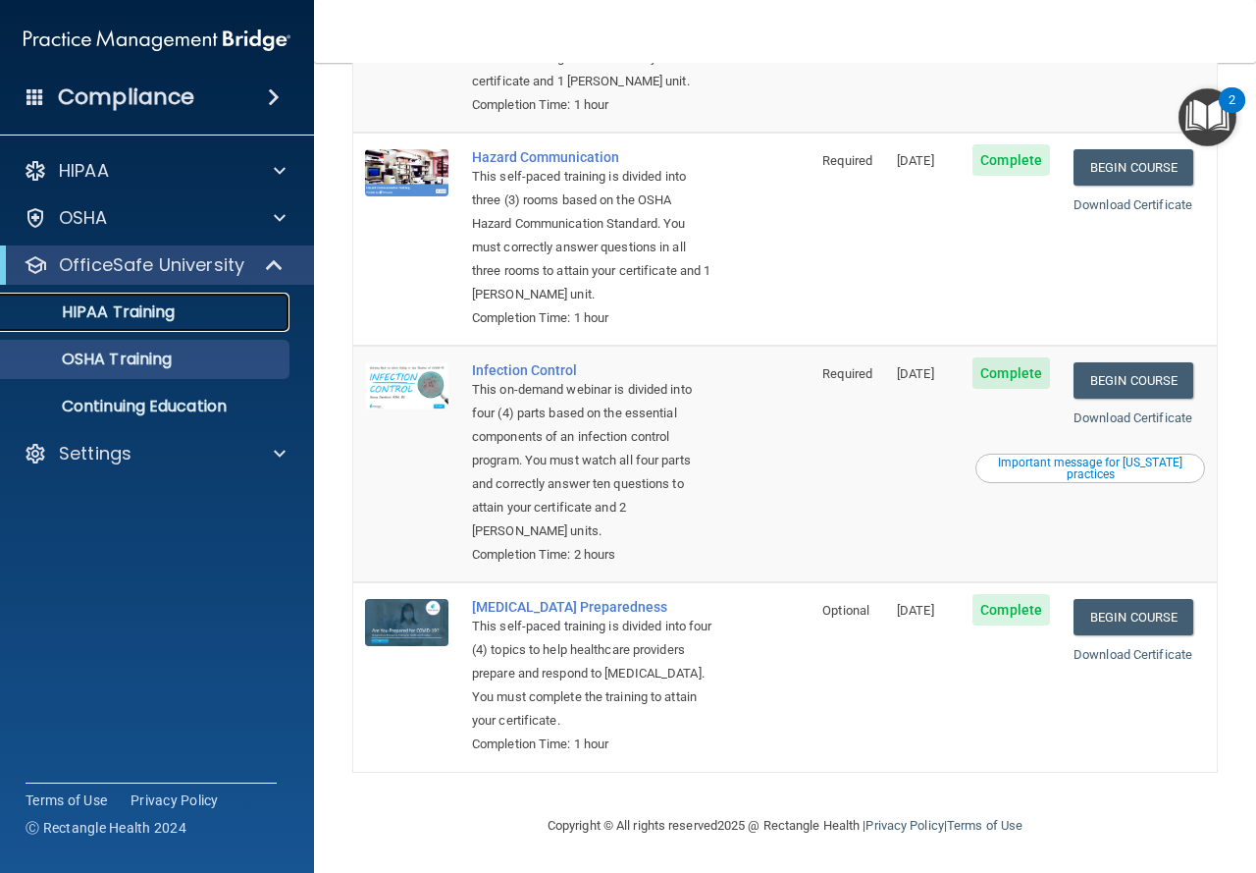
click at [107, 315] on p "HIPAA Training" at bounding box center [94, 312] width 162 height 20
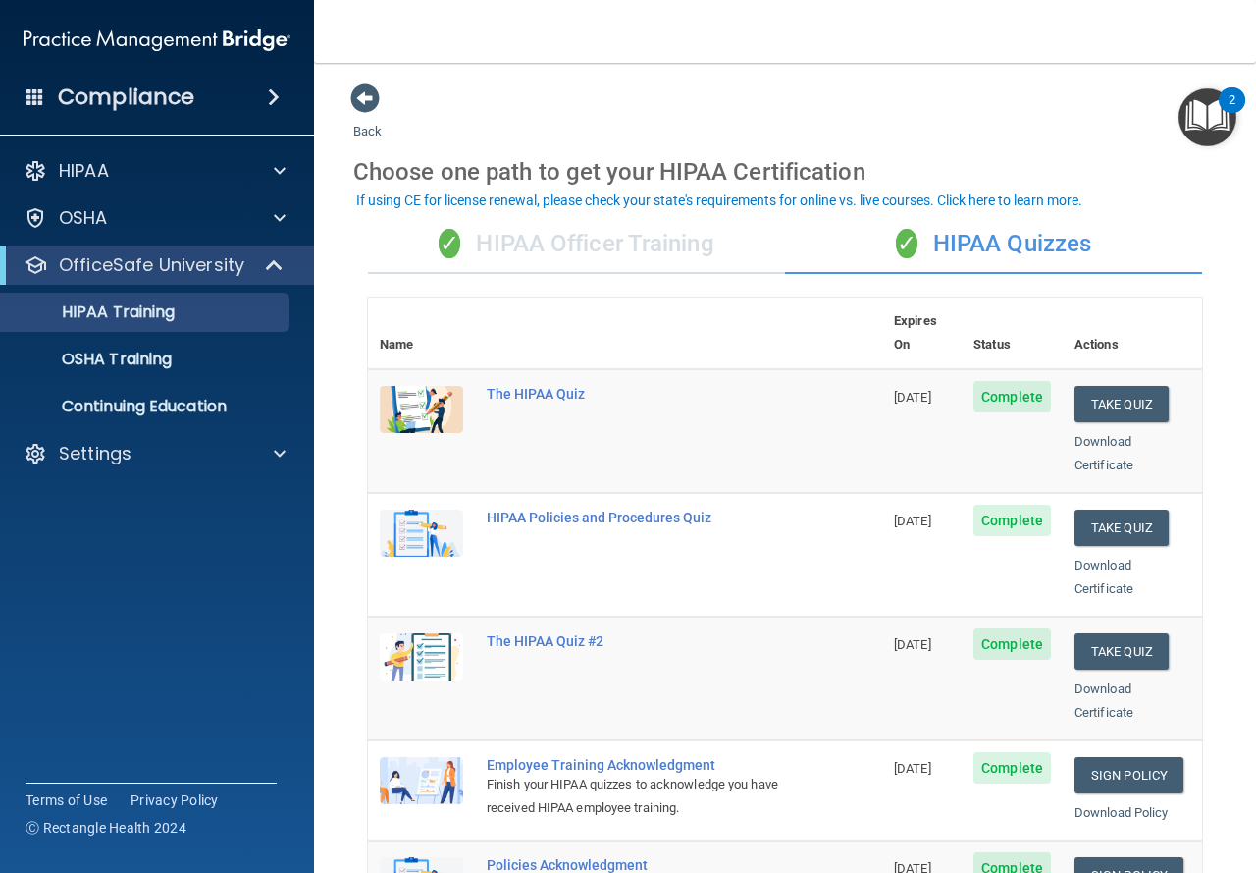
click at [567, 249] on div "✓ HIPAA Officer Training" at bounding box center [576, 244] width 417 height 59
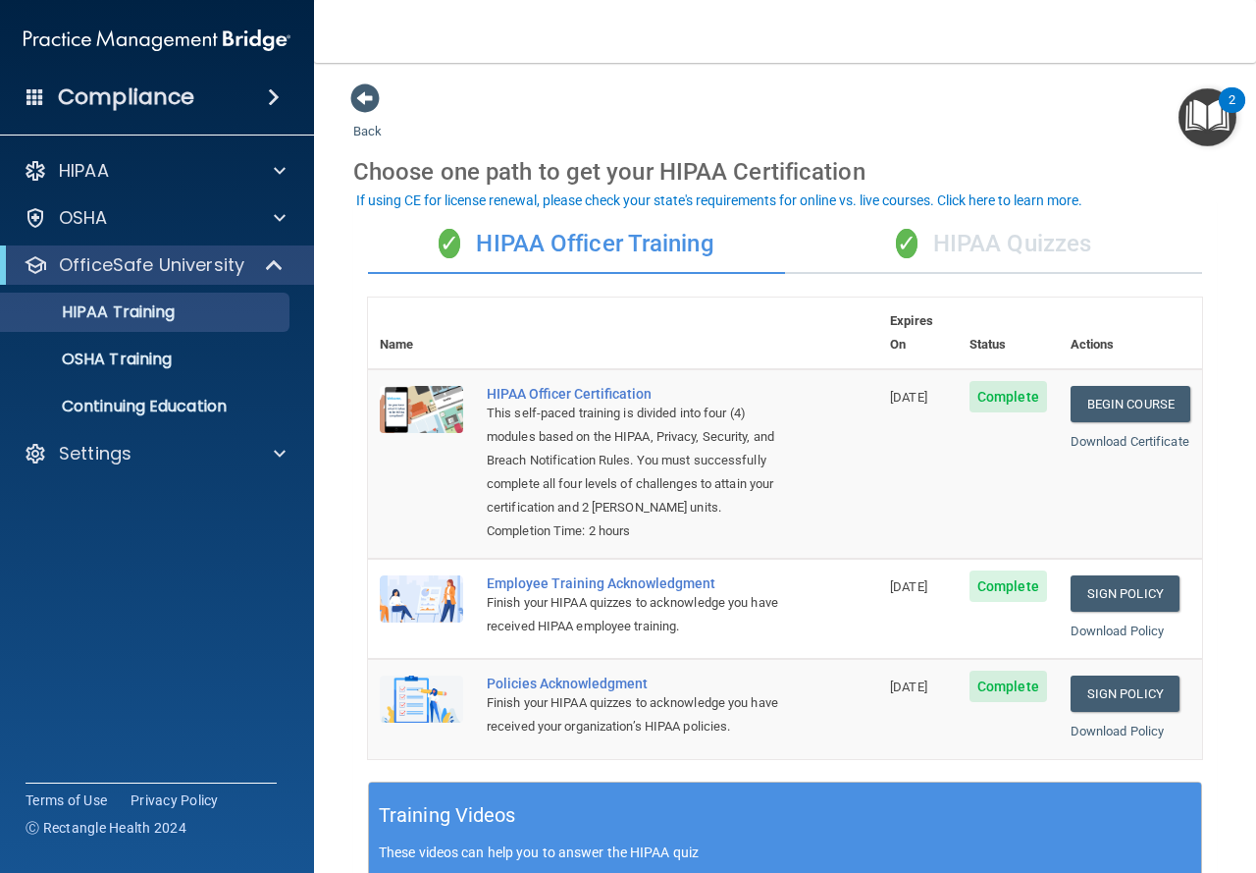
click at [1003, 251] on div "✓ HIPAA Quizzes" at bounding box center [993, 244] width 417 height 59
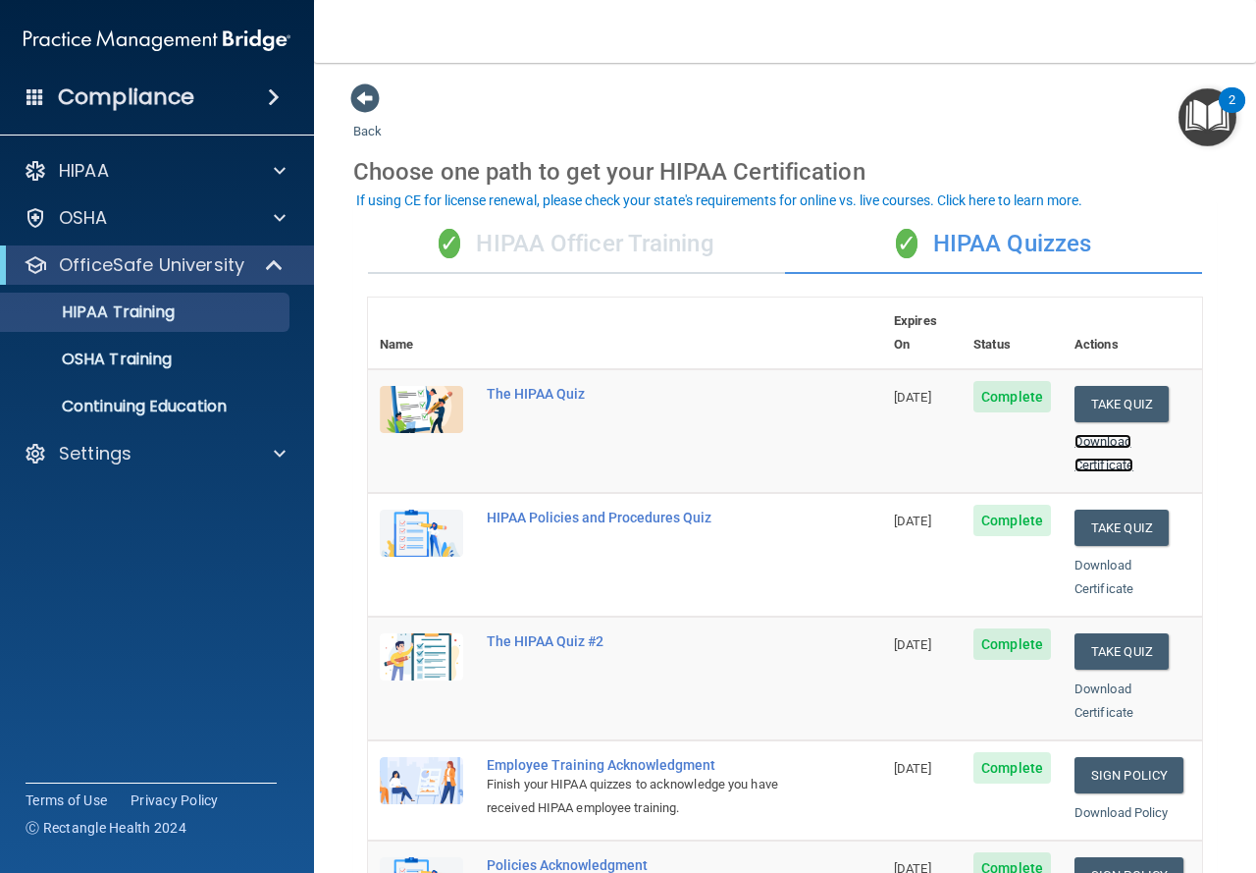
click at [1088, 435] on link "Download Certificate" at bounding box center [1104, 453] width 59 height 38
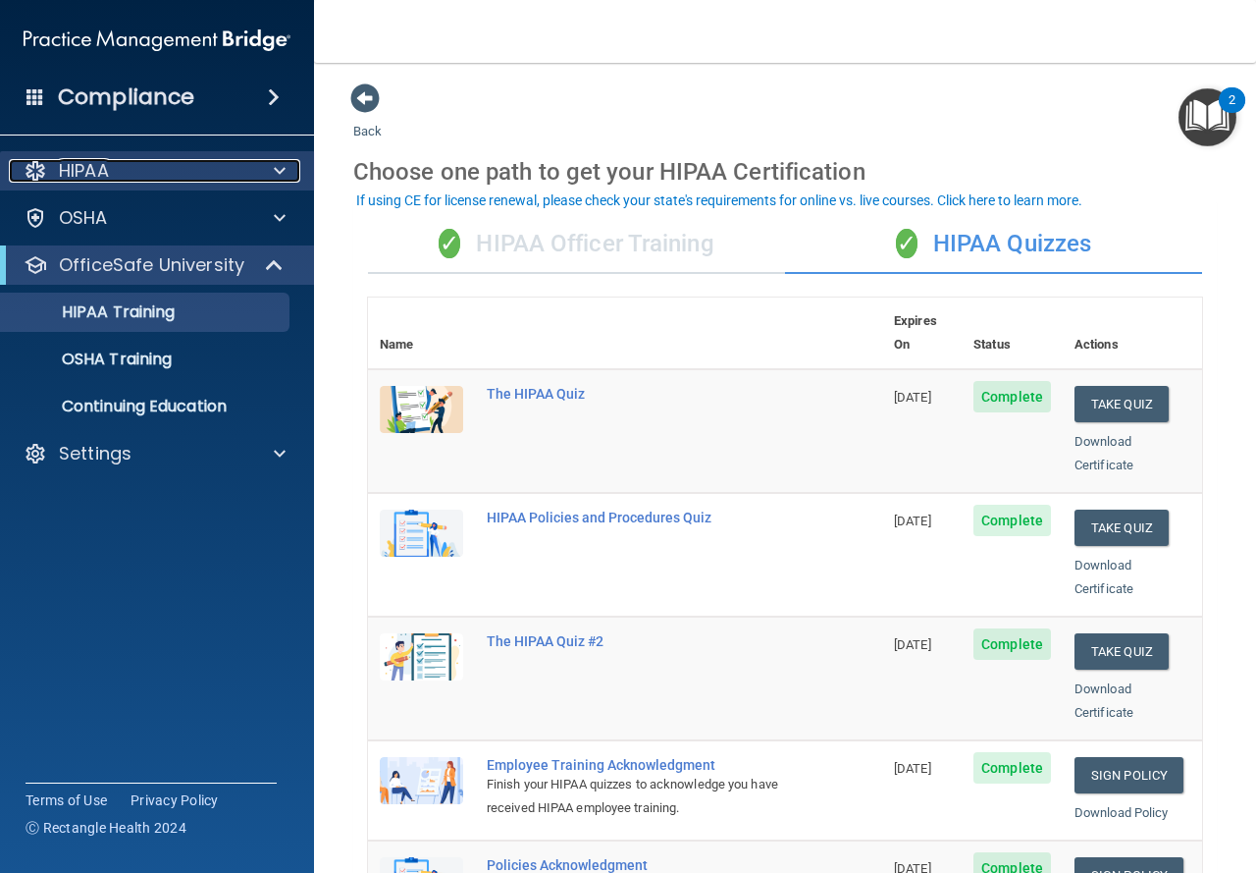
click at [85, 159] on p "HIPAA" at bounding box center [84, 171] width 50 height 24
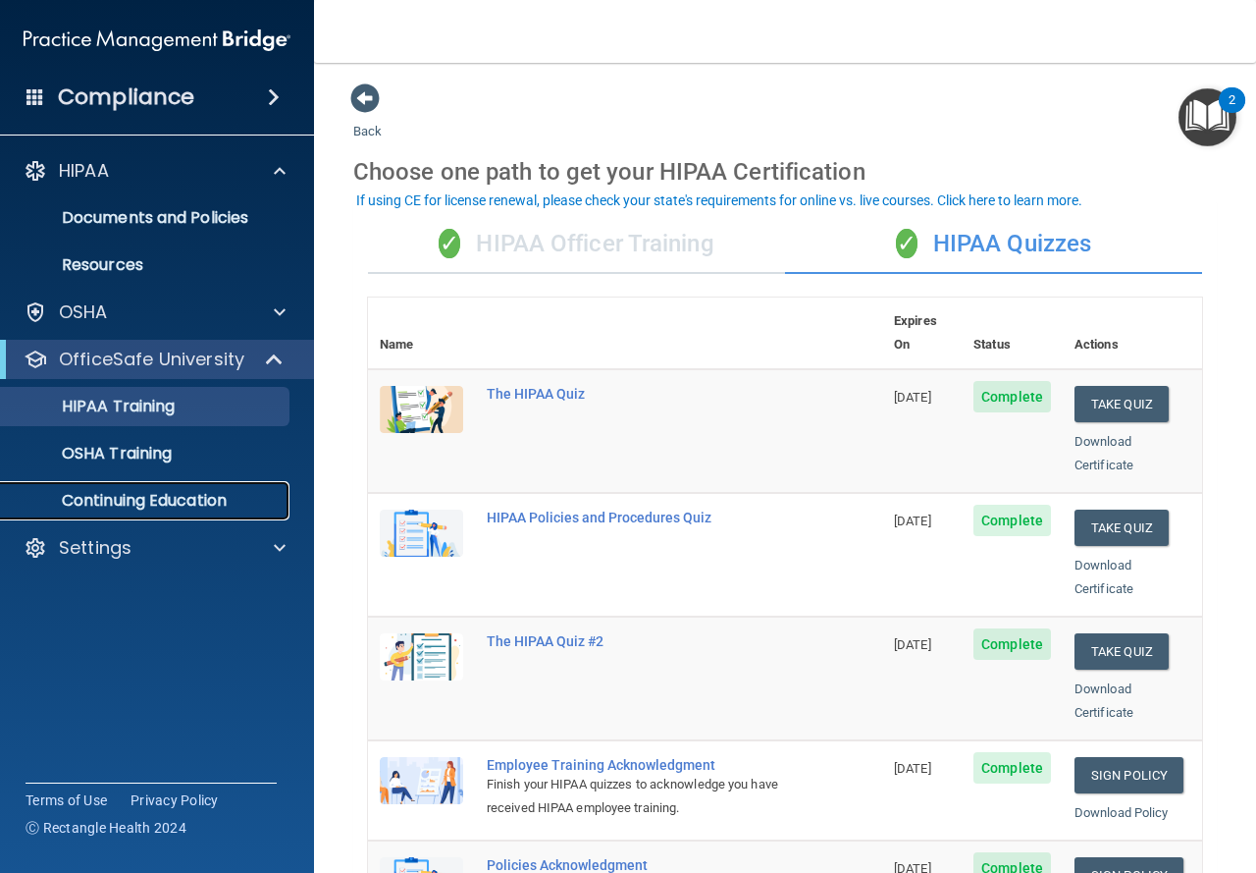
click at [230, 518] on link "Continuing Education" at bounding box center [134, 500] width 309 height 39
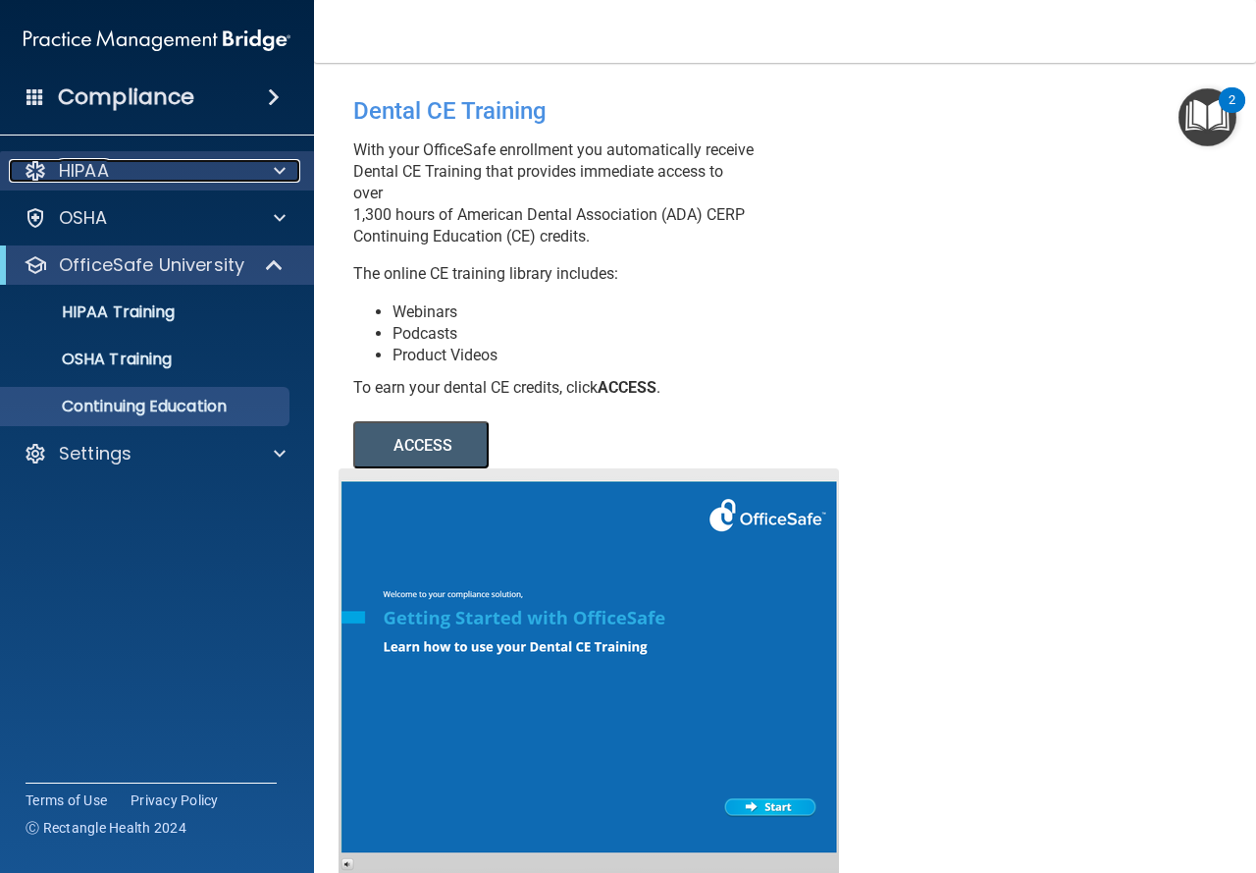
click at [198, 163] on div "HIPAA" at bounding box center [130, 171] width 243 height 24
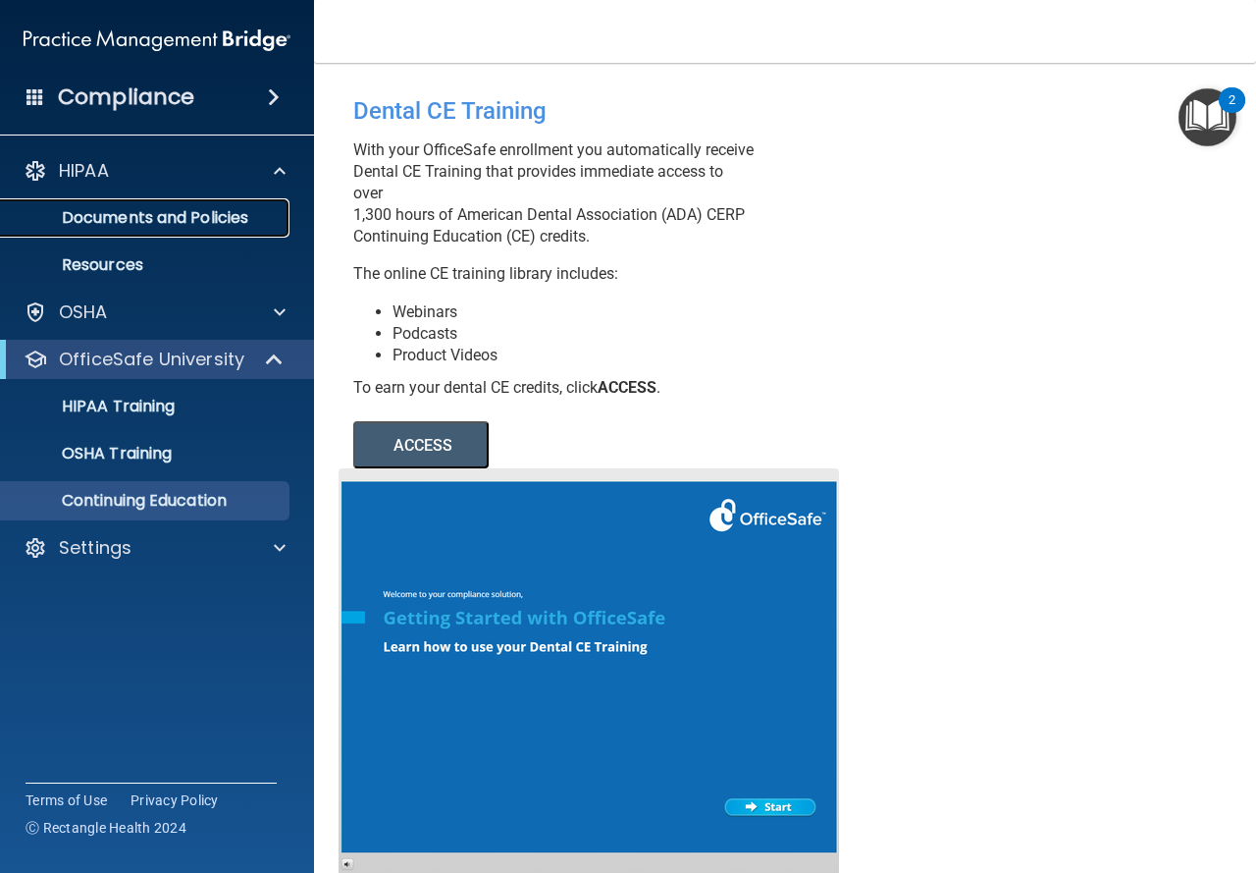
click at [139, 231] on link "Documents and Policies" at bounding box center [134, 217] width 309 height 39
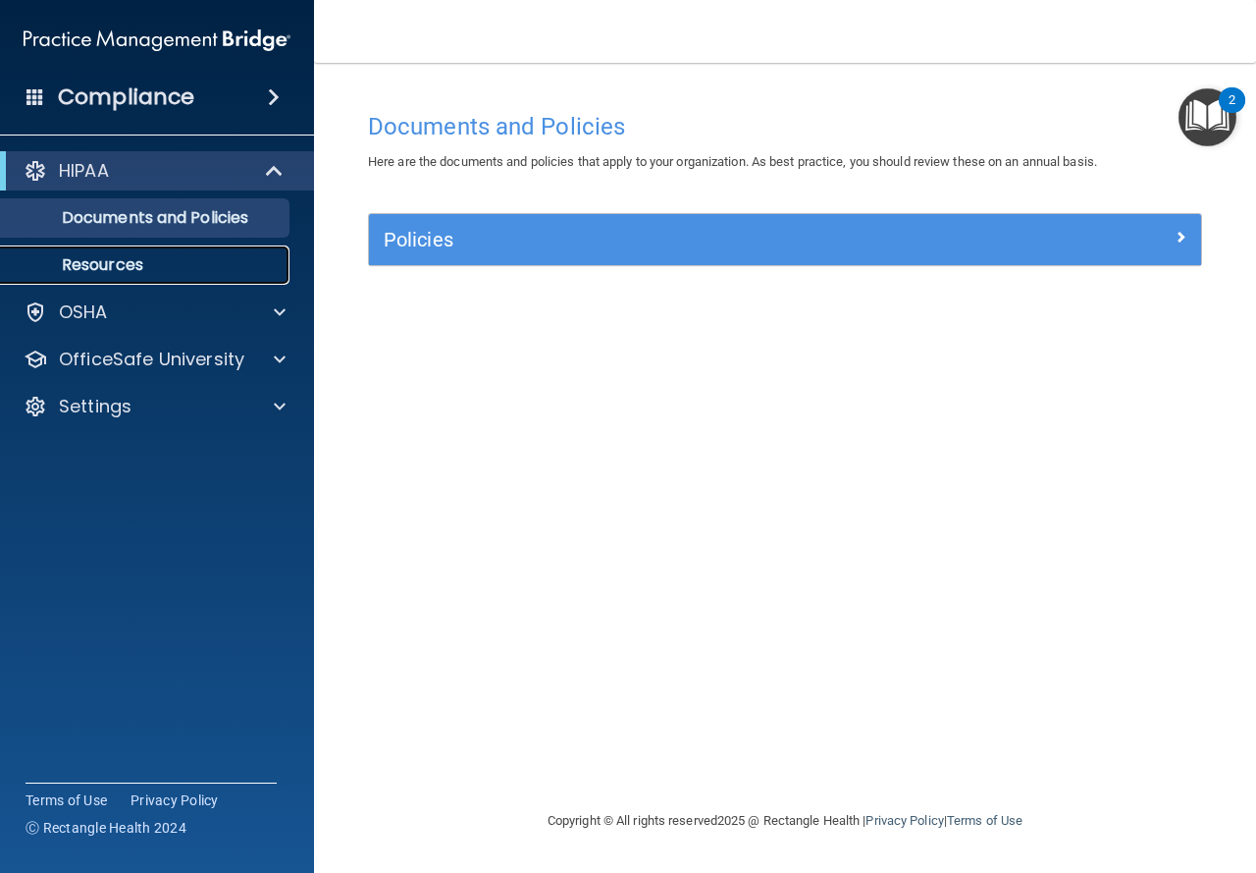
click at [128, 275] on p "Resources" at bounding box center [147, 265] width 268 height 20
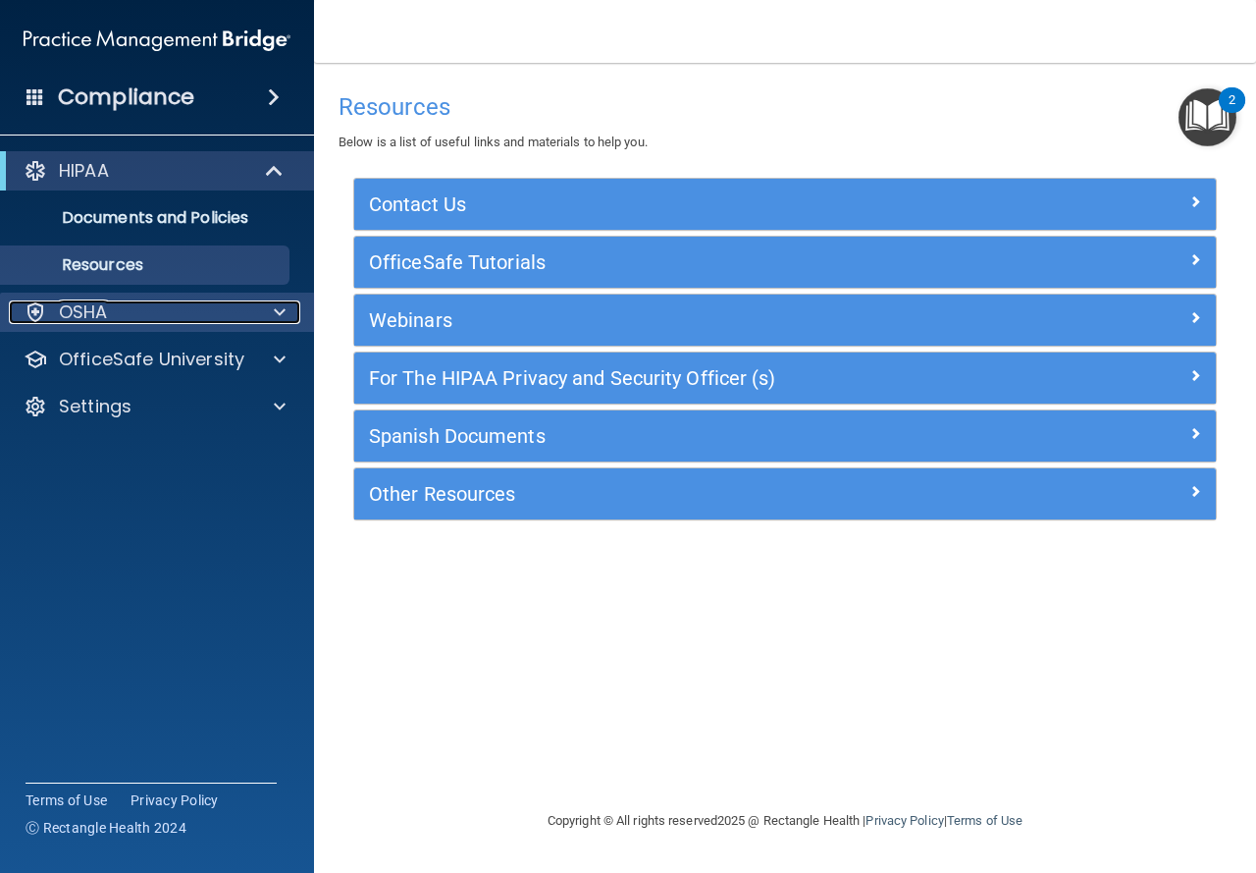
click at [75, 318] on p "OSHA" at bounding box center [83, 312] width 49 height 24
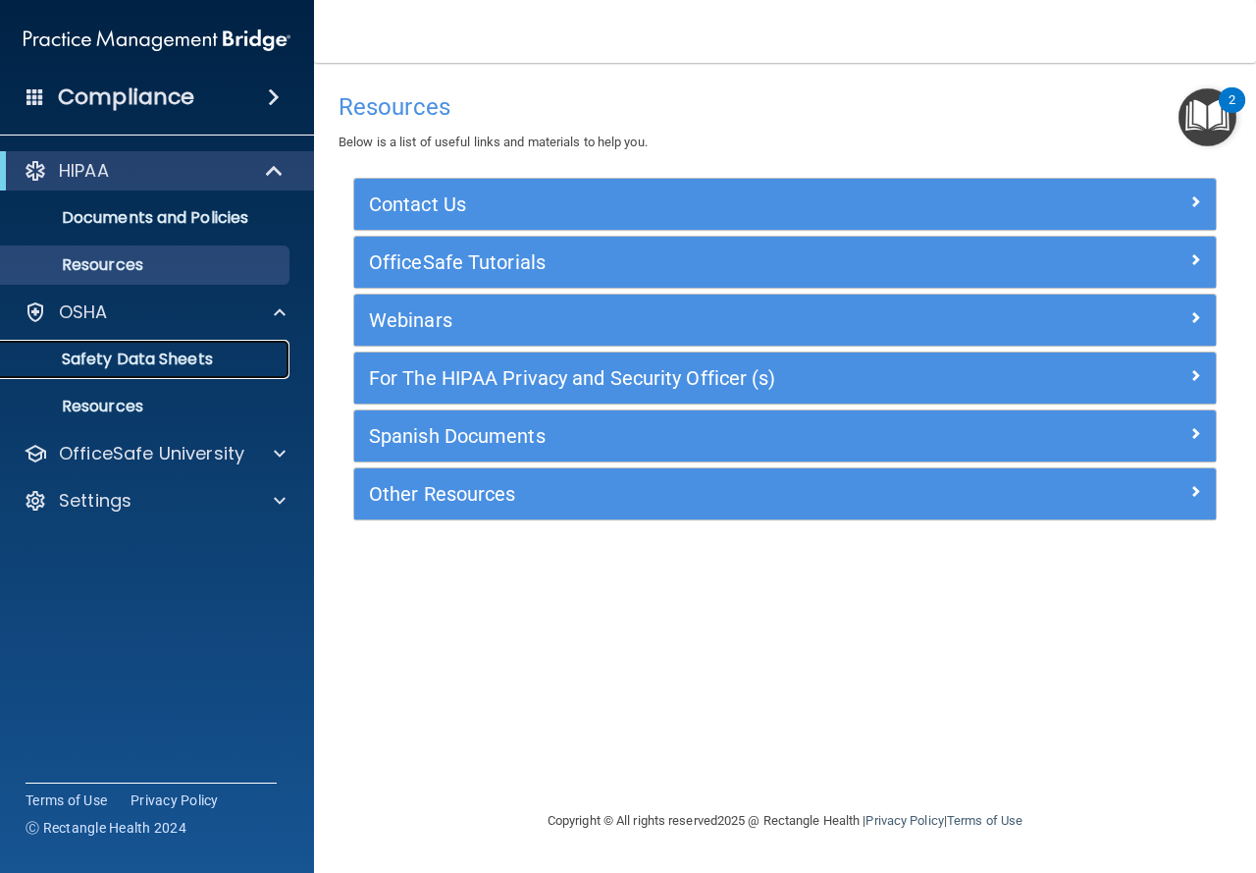
click at [92, 363] on p "Safety Data Sheets" at bounding box center [147, 359] width 268 height 20
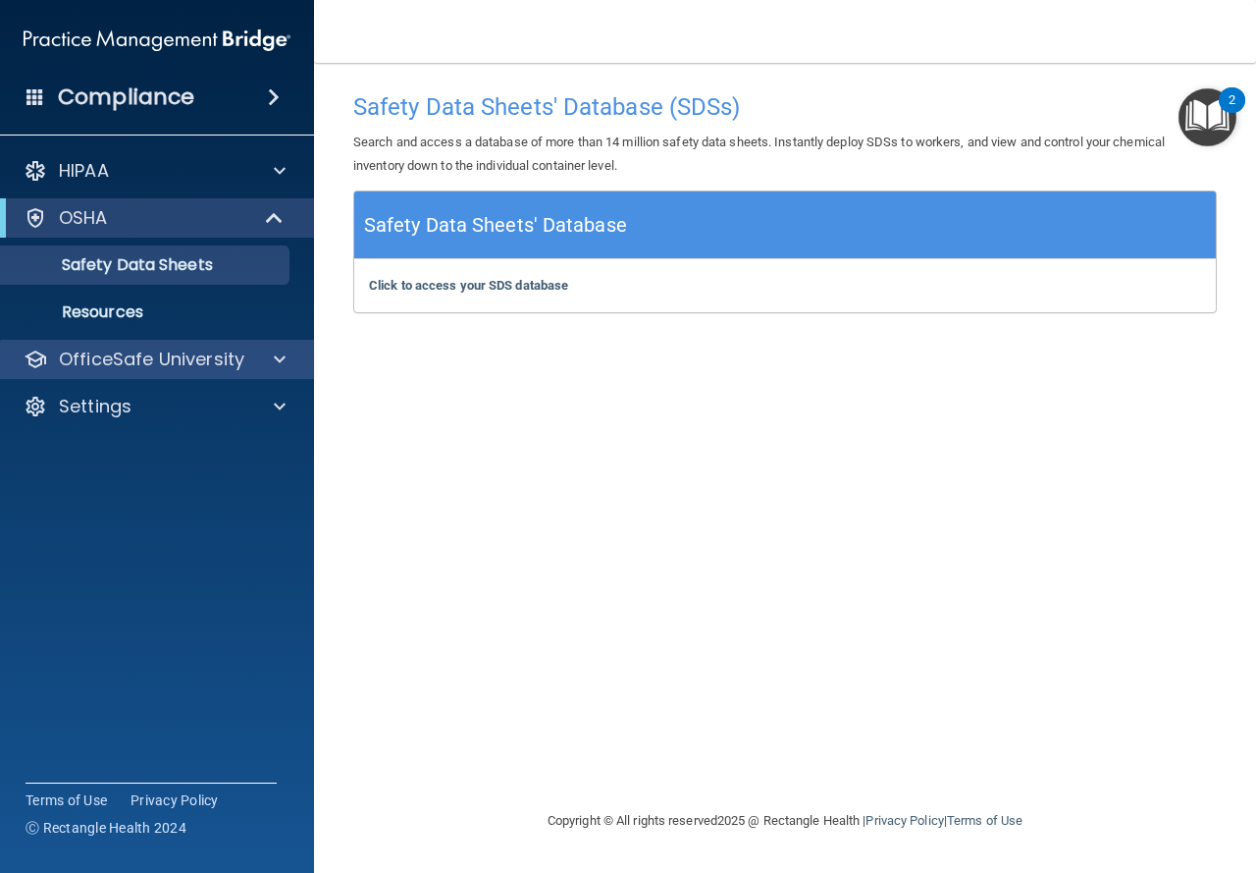
click at [167, 371] on div "OfficeSafe University" at bounding box center [157, 359] width 315 height 39
click at [122, 351] on p "OfficeSafe University" at bounding box center [151, 359] width 185 height 24
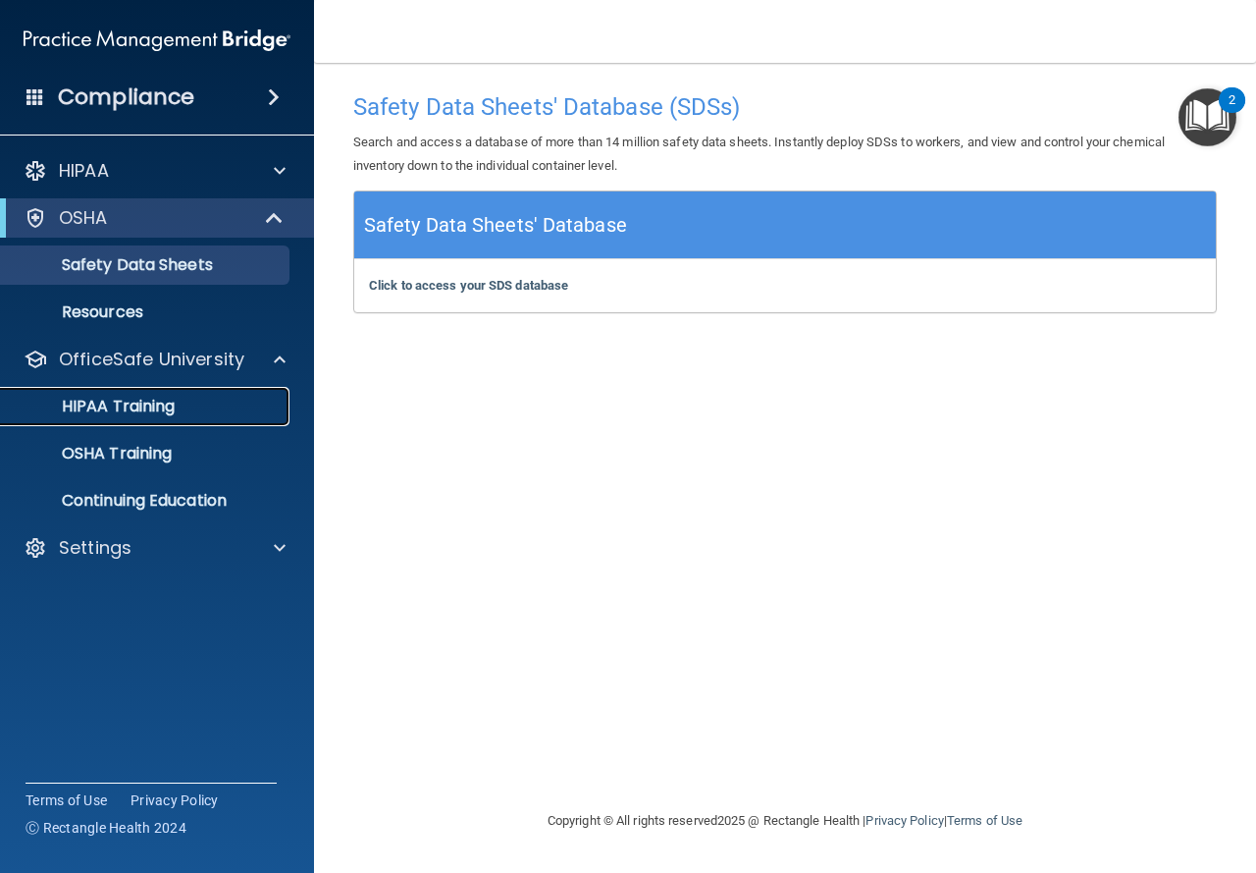
click at [103, 400] on p "HIPAA Training" at bounding box center [94, 407] width 162 height 20
